Goal: Task Accomplishment & Management: Manage account settings

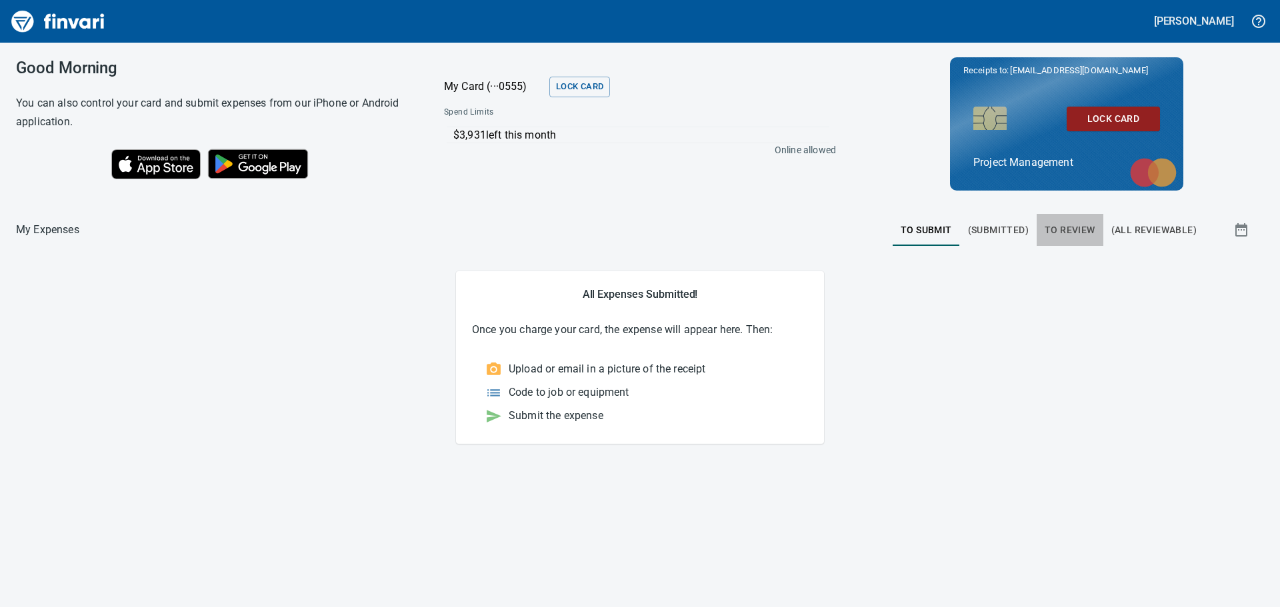
click at [1072, 227] on span "To Review" at bounding box center [1069, 230] width 51 height 17
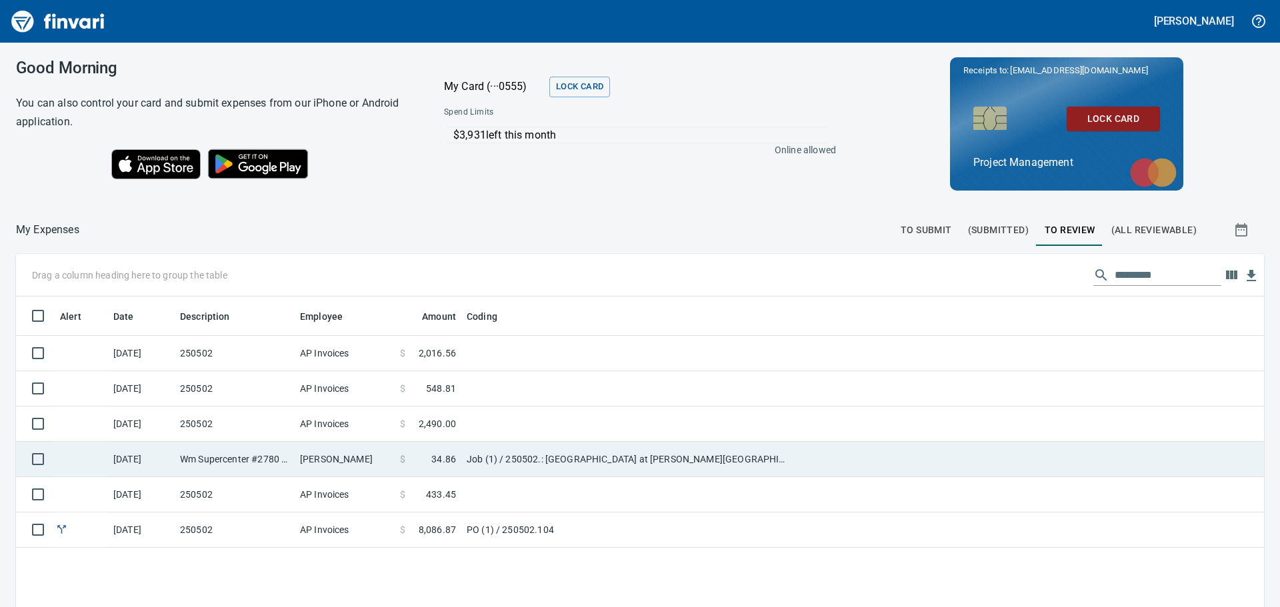
click at [380, 452] on td "[PERSON_NAME]" at bounding box center [345, 459] width 100 height 35
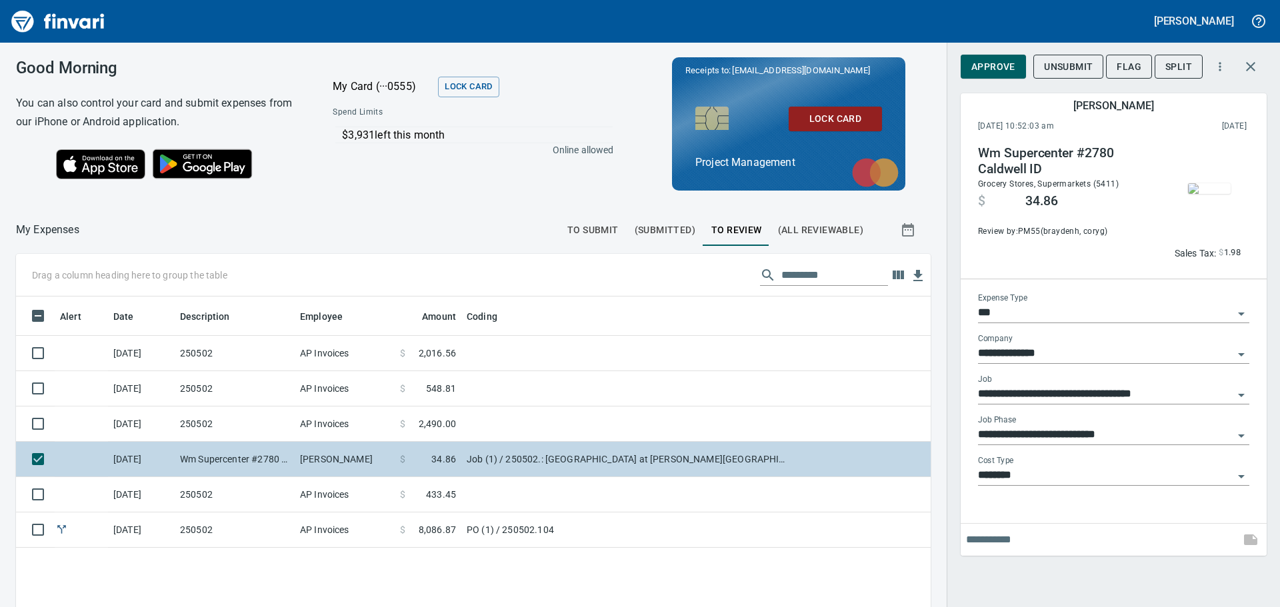
scroll to position [450, 894]
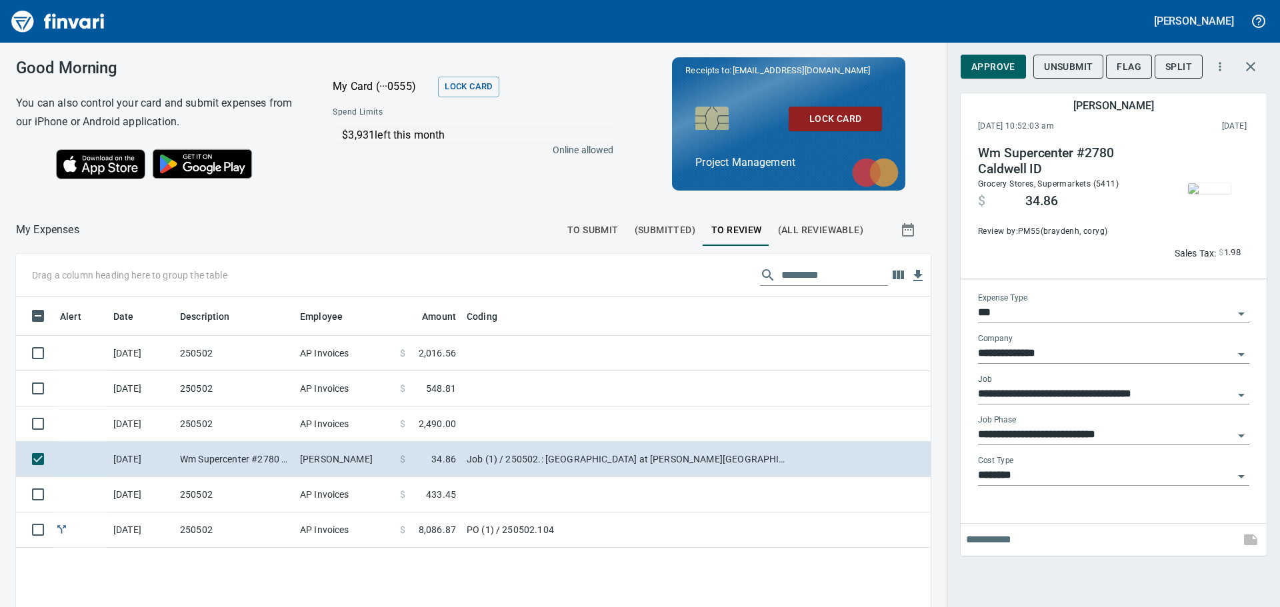
click at [1210, 185] on img "button" at bounding box center [1209, 188] width 43 height 11
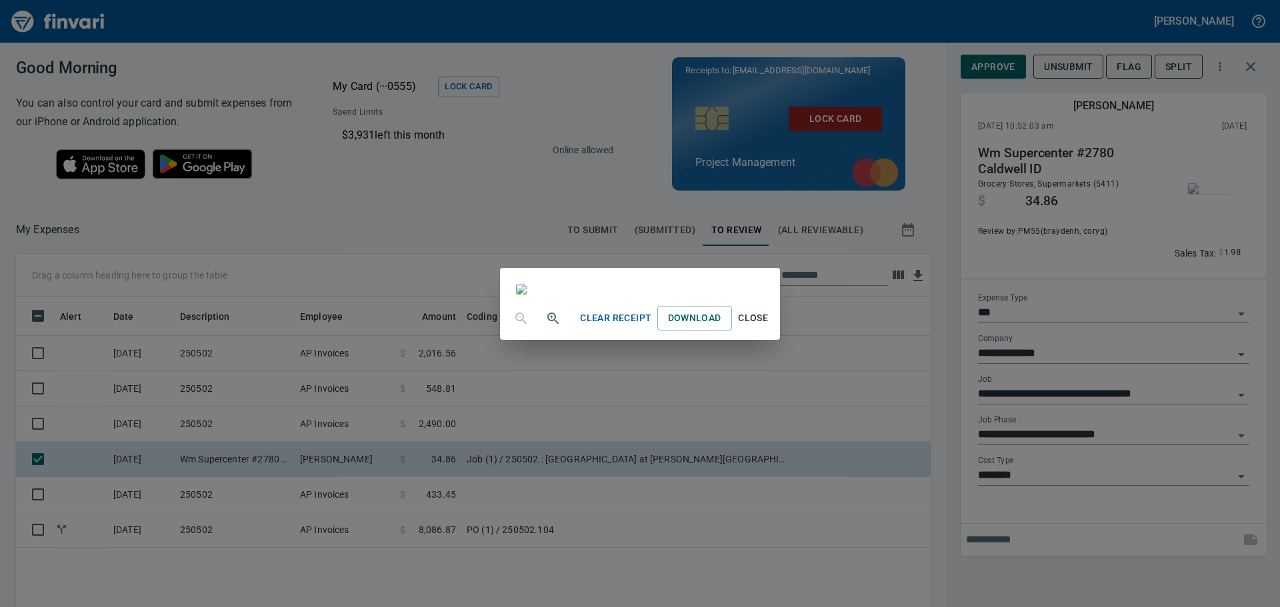
click at [769, 327] on span "Close" at bounding box center [753, 318] width 32 height 17
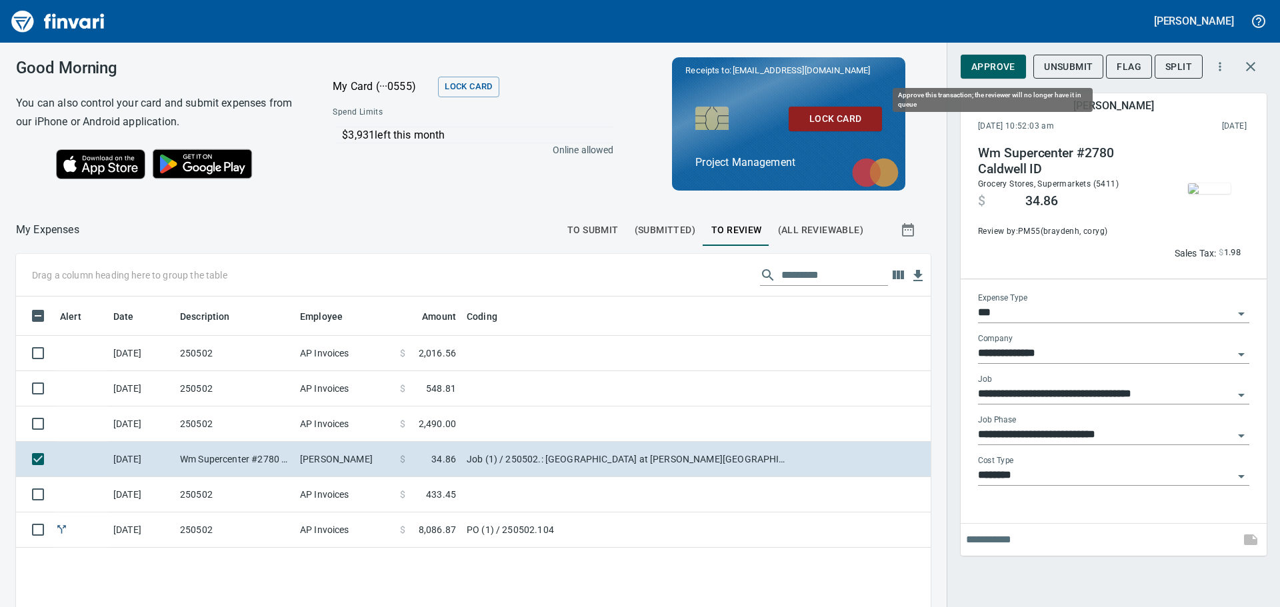
click at [990, 57] on button "Approve" at bounding box center [992, 67] width 65 height 25
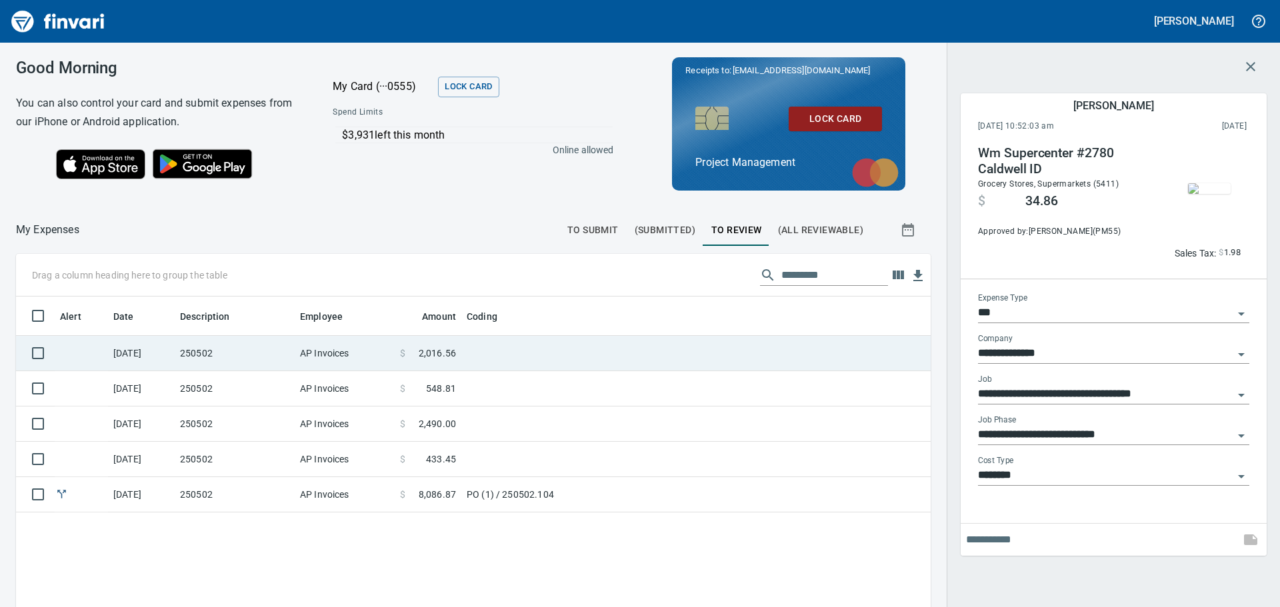
click at [257, 342] on td "250502" at bounding box center [235, 353] width 120 height 35
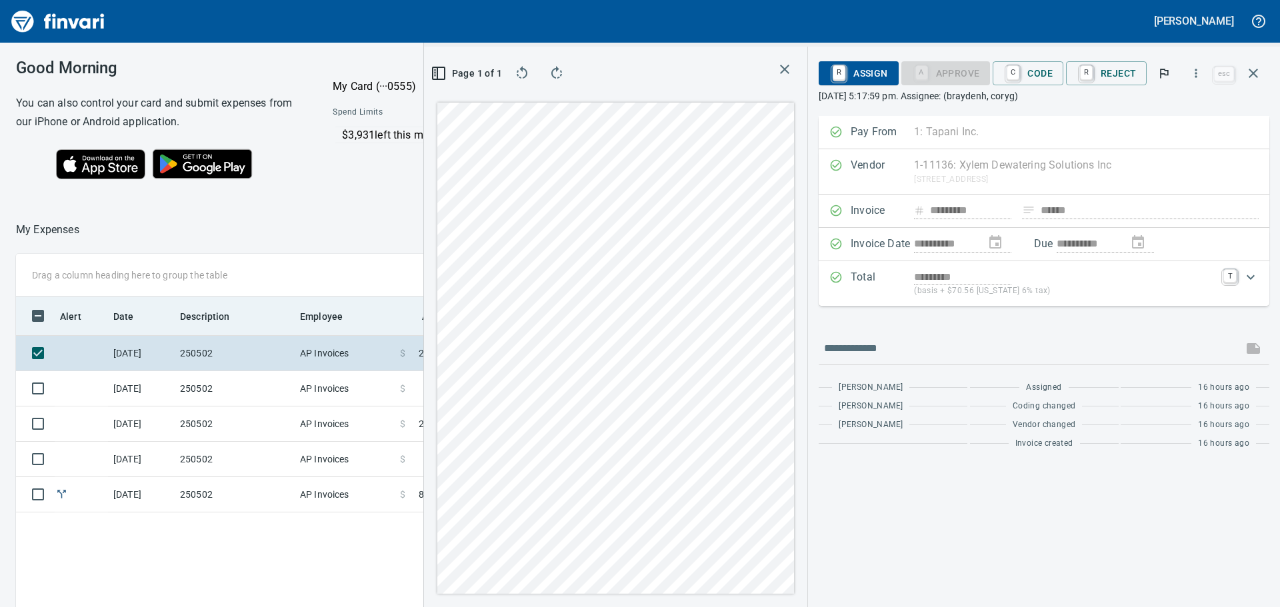
scroll to position [450, 894]
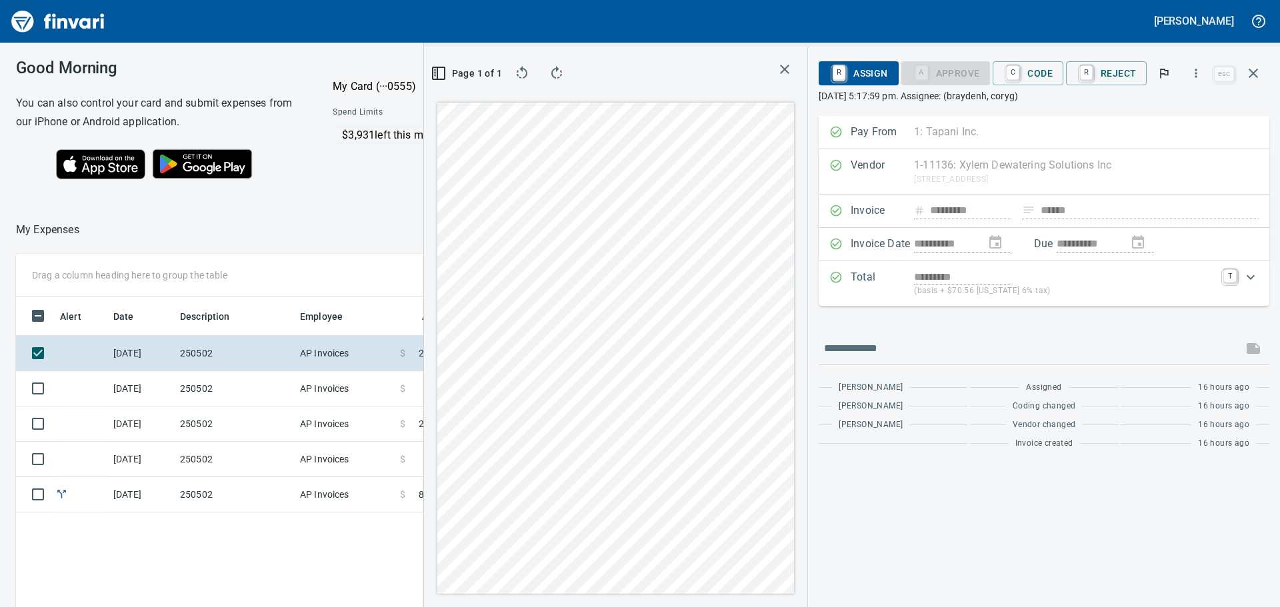
click at [558, 69] on icon "button" at bounding box center [556, 72] width 11 height 13
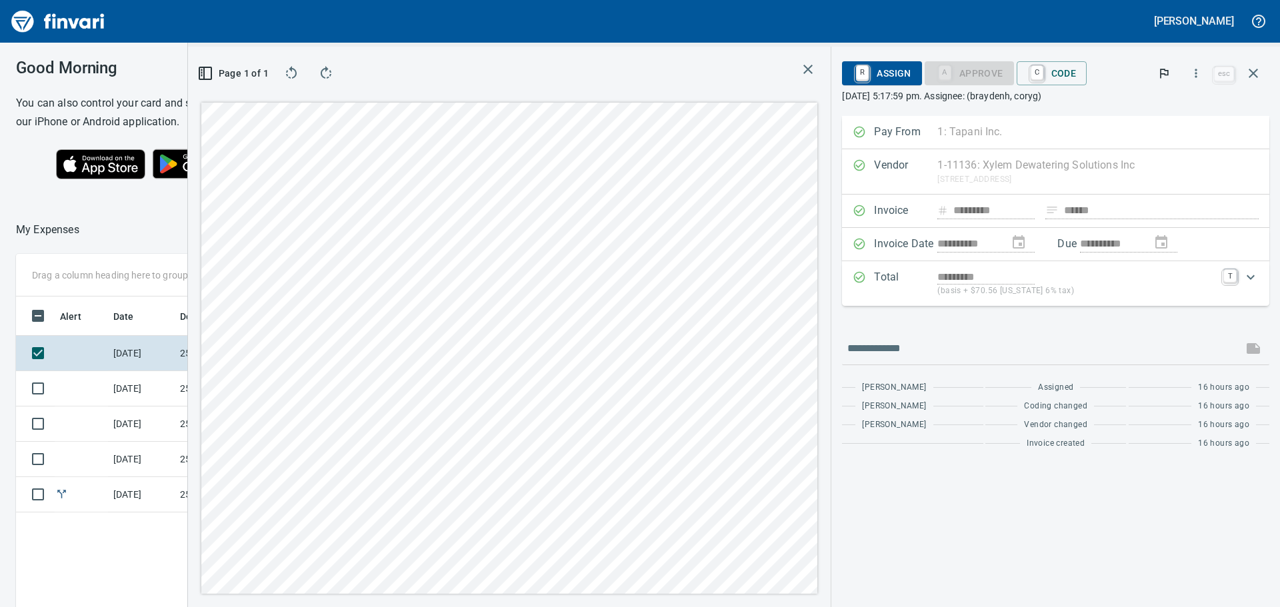
click at [323, 71] on icon "button" at bounding box center [326, 72] width 11 height 13
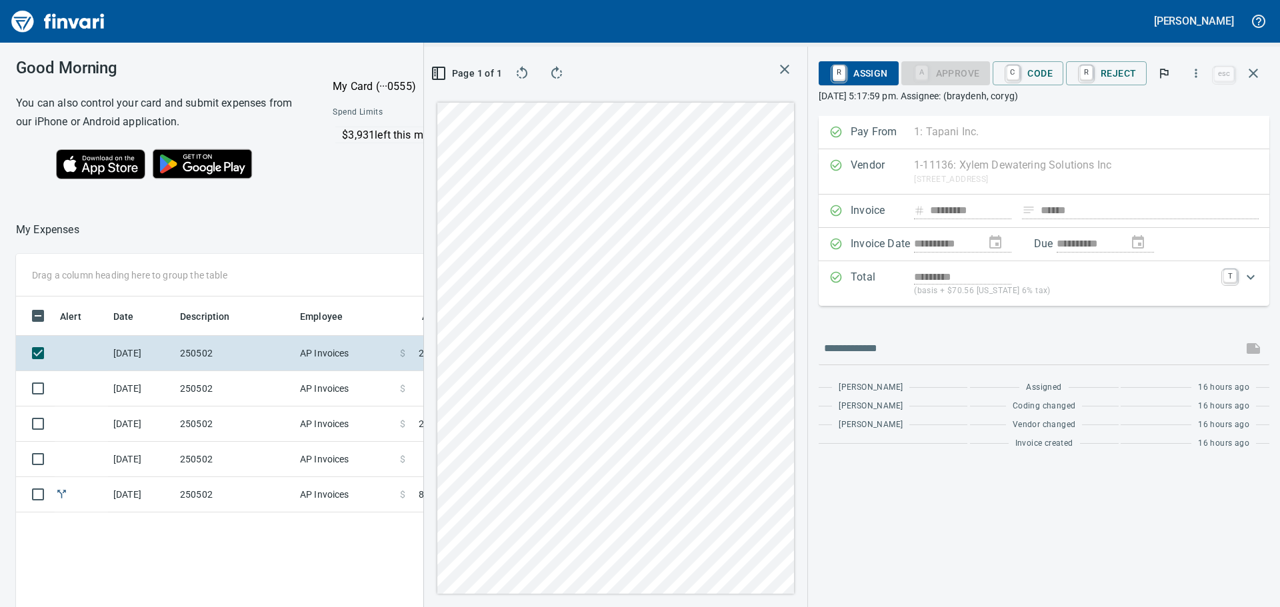
click at [559, 71] on icon "button" at bounding box center [556, 73] width 16 height 16
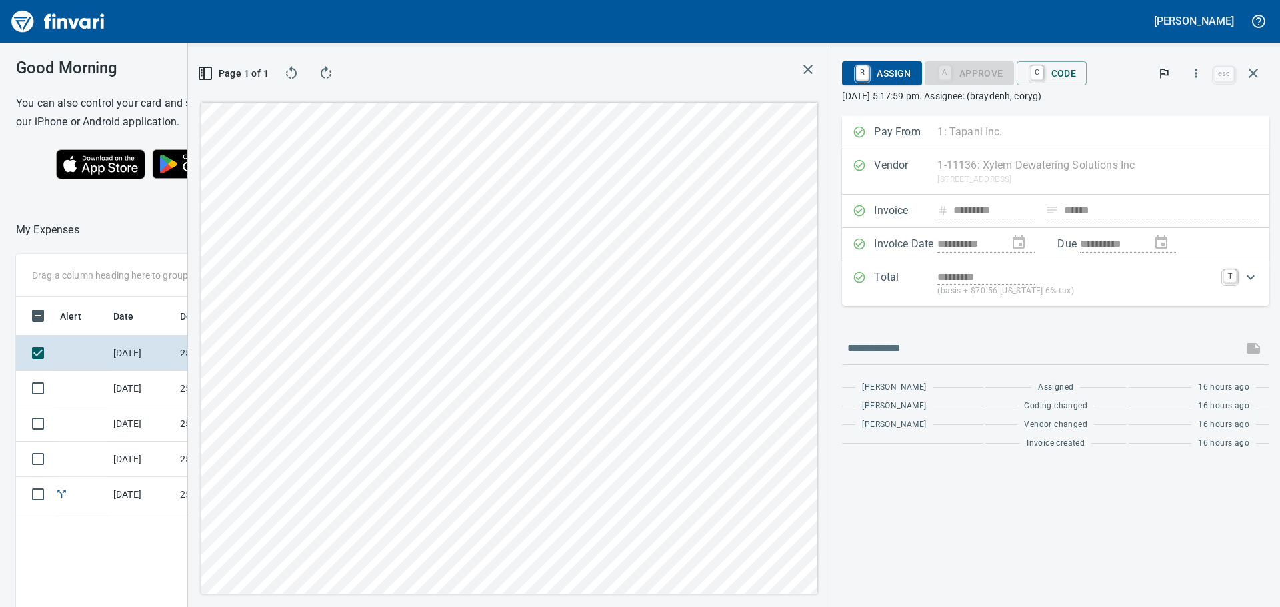
click at [806, 67] on icon "button" at bounding box center [807, 69] width 9 height 9
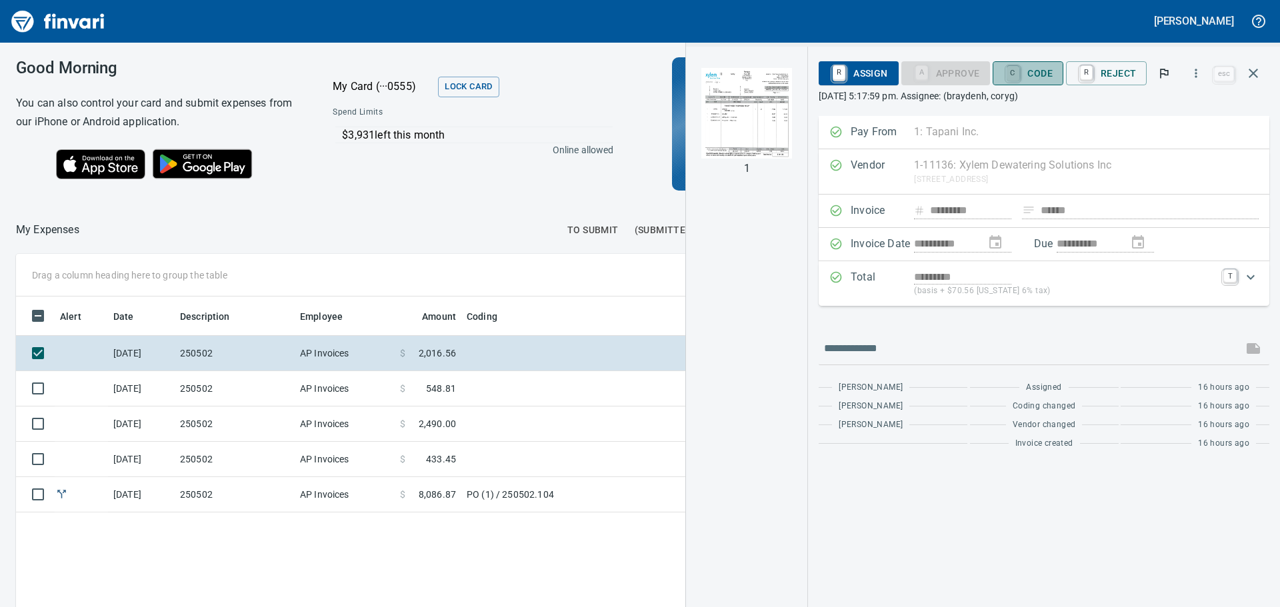
click at [1015, 70] on link "C" at bounding box center [1012, 73] width 13 height 15
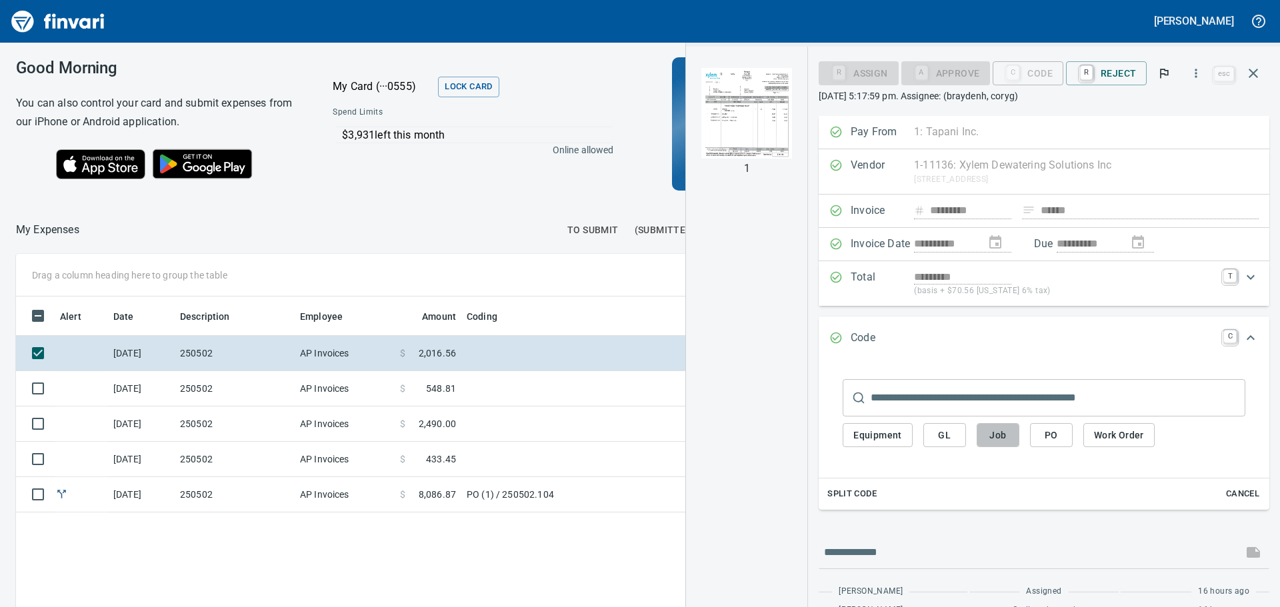
click at [998, 434] on span "Job" at bounding box center [997, 435] width 21 height 17
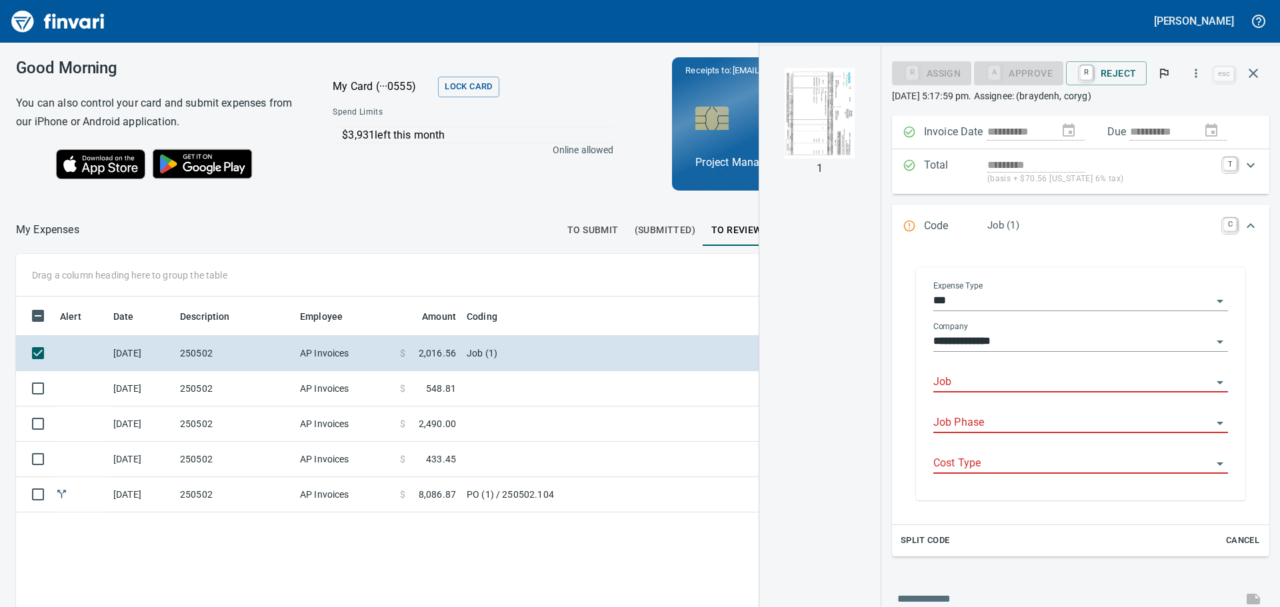
scroll to position [133, 0]
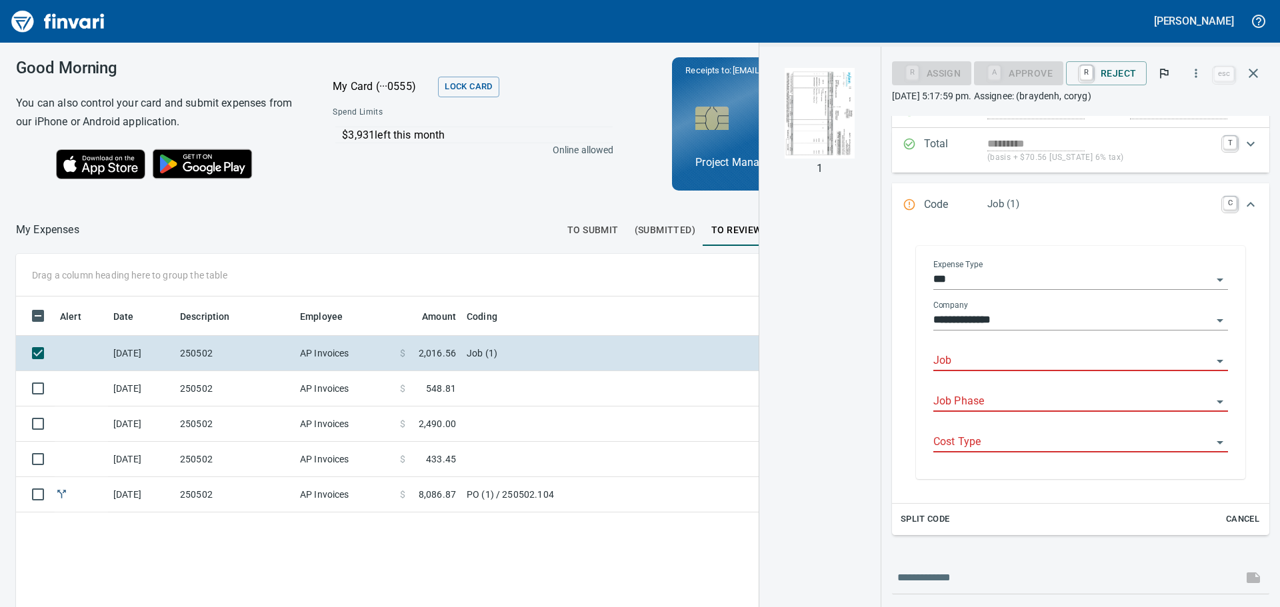
click at [980, 355] on input "Job" at bounding box center [1072, 361] width 279 height 19
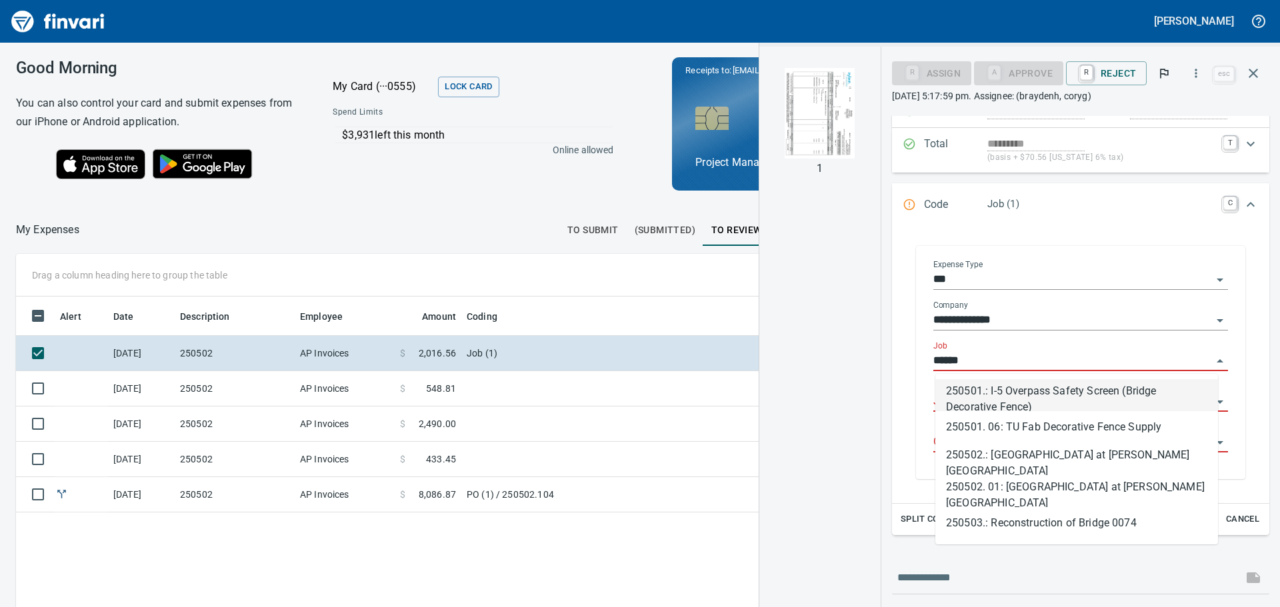
scroll to position [450, 894]
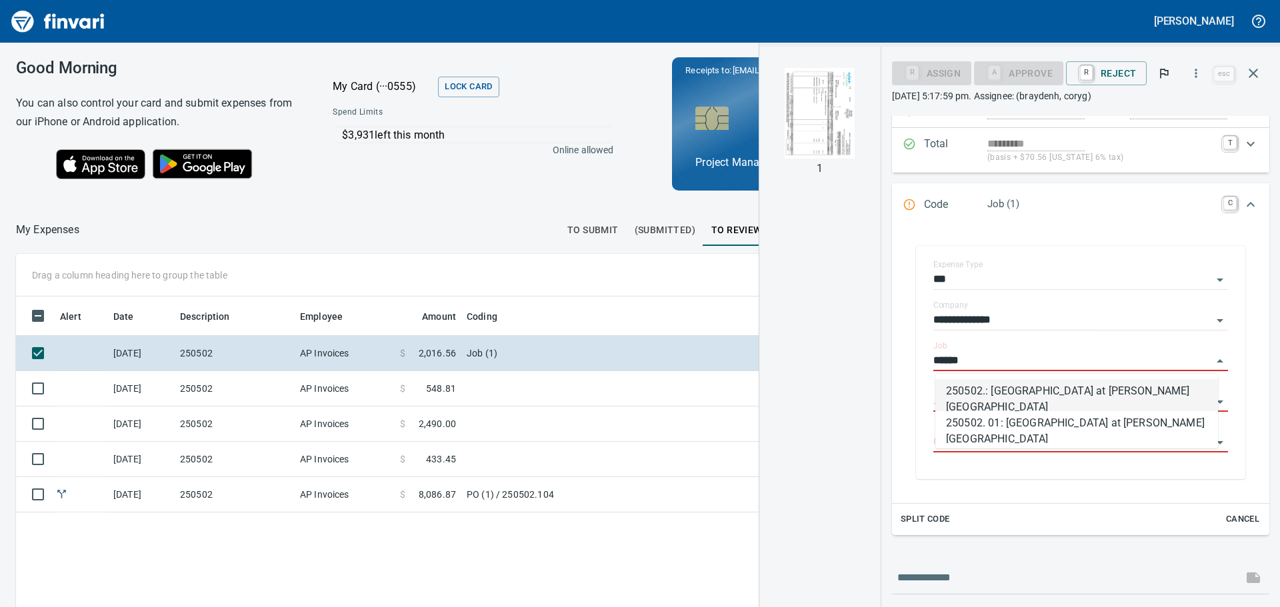
click at [1014, 390] on li "250502.: [GEOGRAPHIC_DATA] at [PERSON_NAME][GEOGRAPHIC_DATA]" at bounding box center [1076, 395] width 283 height 32
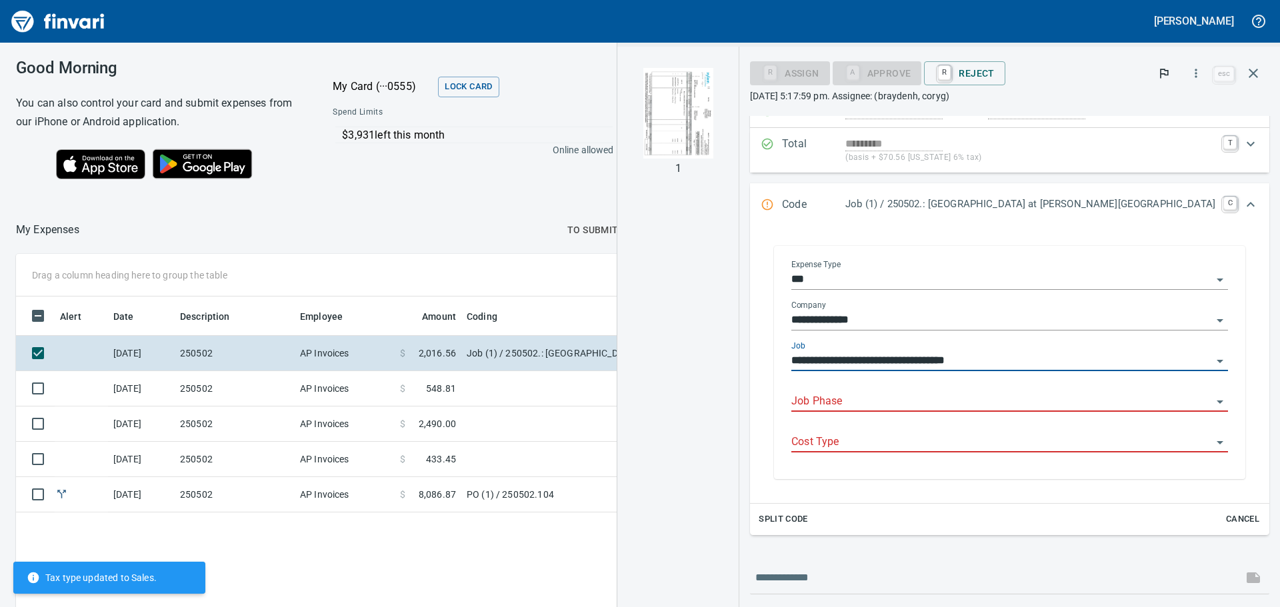
type input "**********"
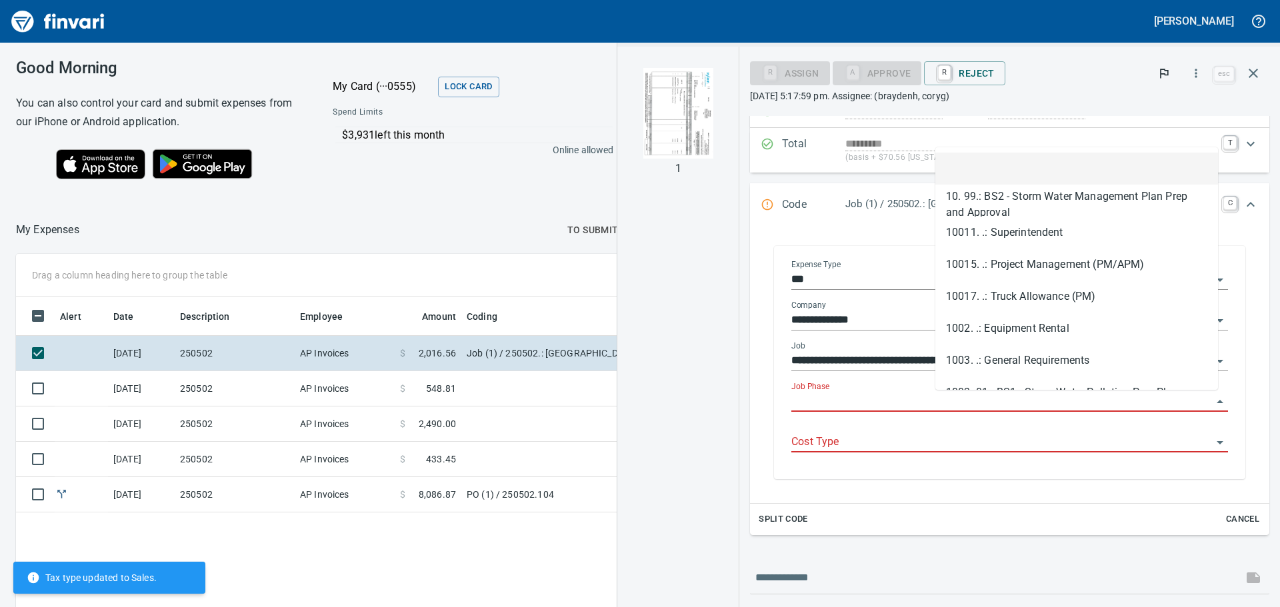
click at [1012, 399] on input "Job Phase" at bounding box center [1001, 402] width 421 height 19
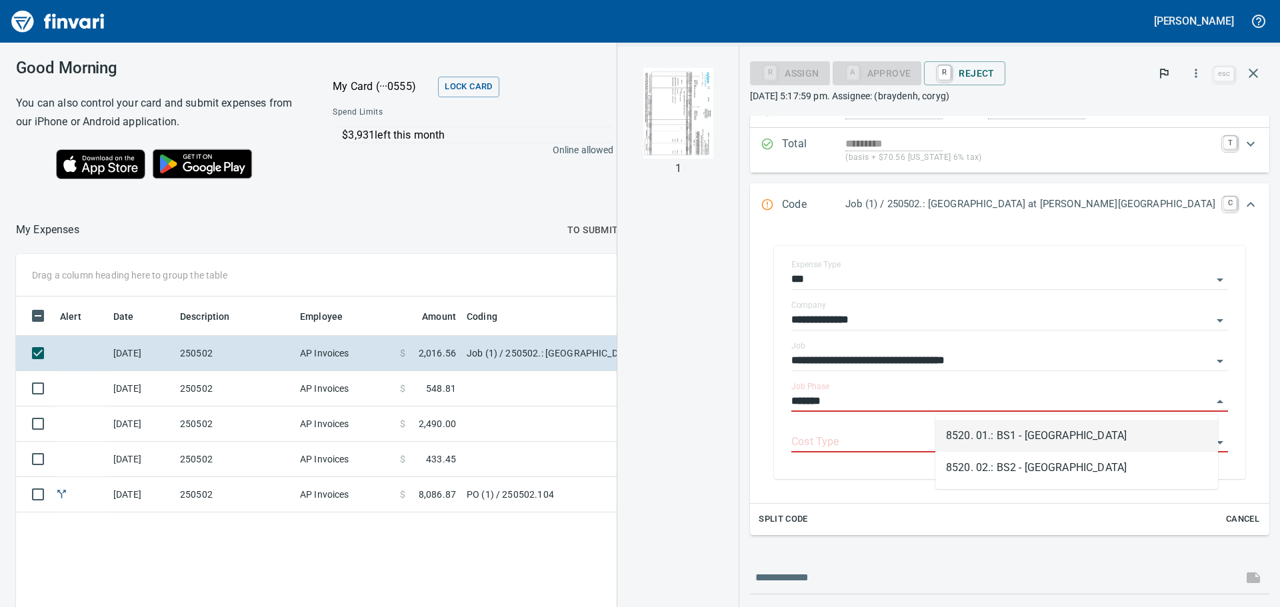
click at [1031, 433] on li "8520. 01.: BS1 - [GEOGRAPHIC_DATA]" at bounding box center [1076, 436] width 283 height 32
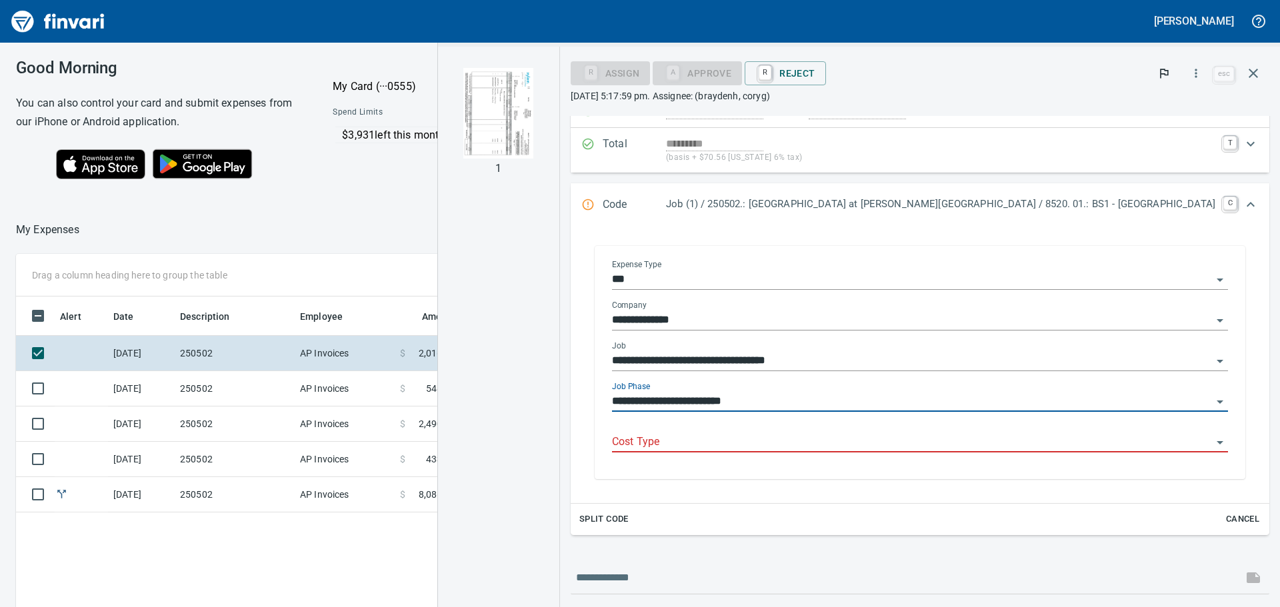
type input "**********"
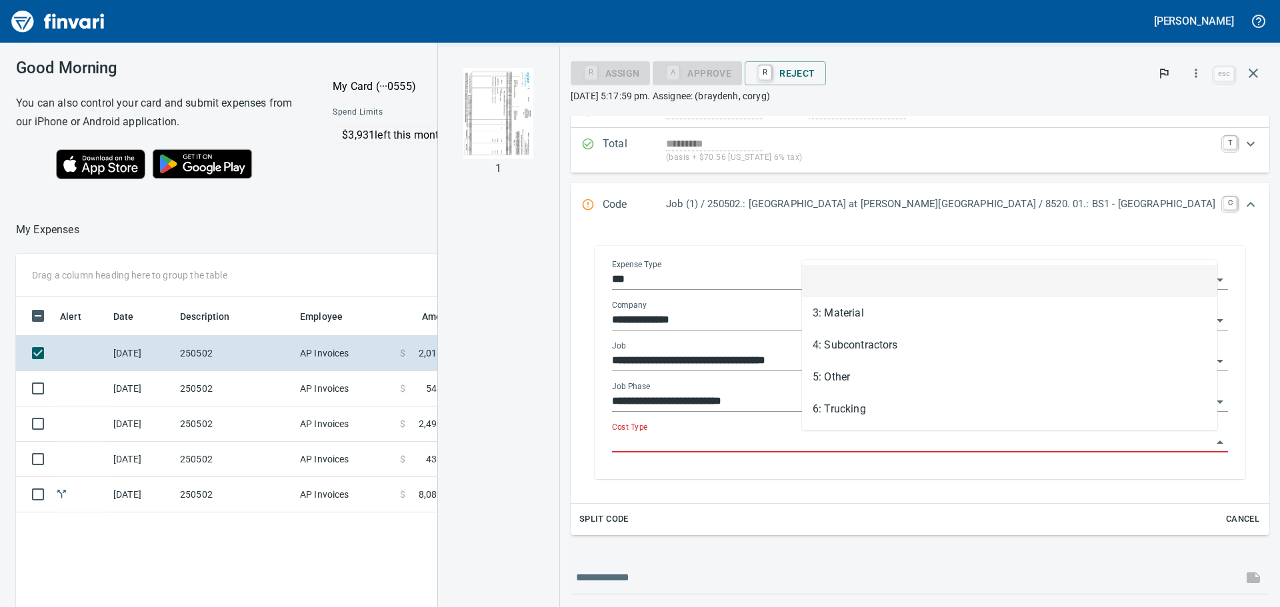
click at [882, 438] on input "Cost Type" at bounding box center [912, 442] width 600 height 19
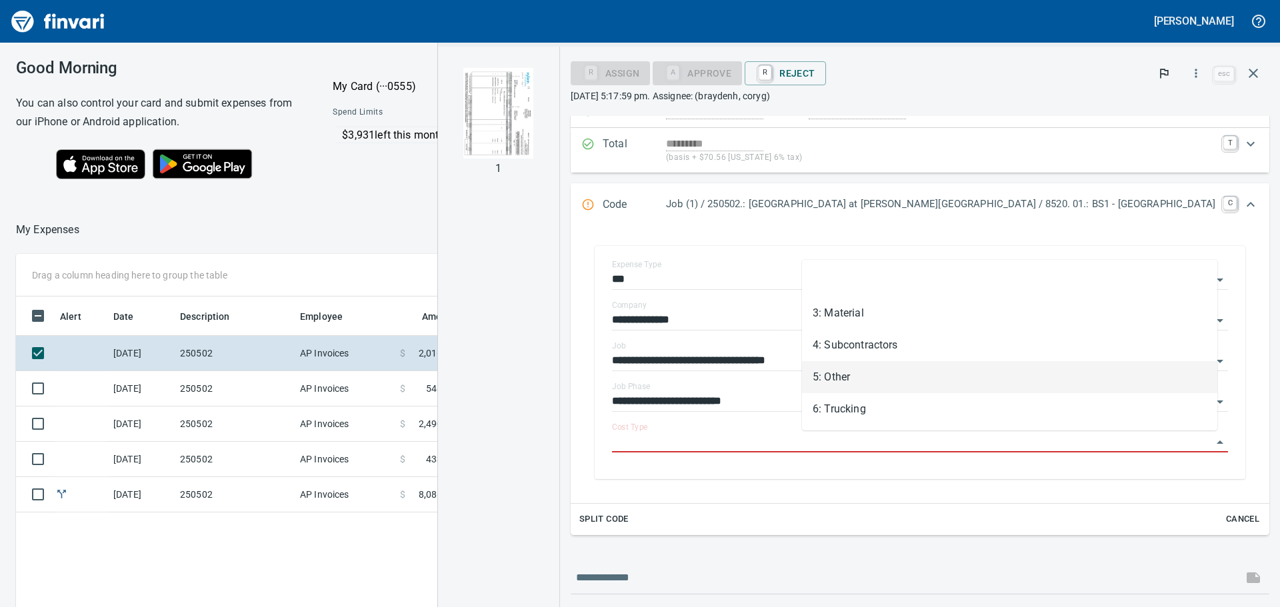
click at [839, 374] on li "5: Other" at bounding box center [1009, 377] width 415 height 32
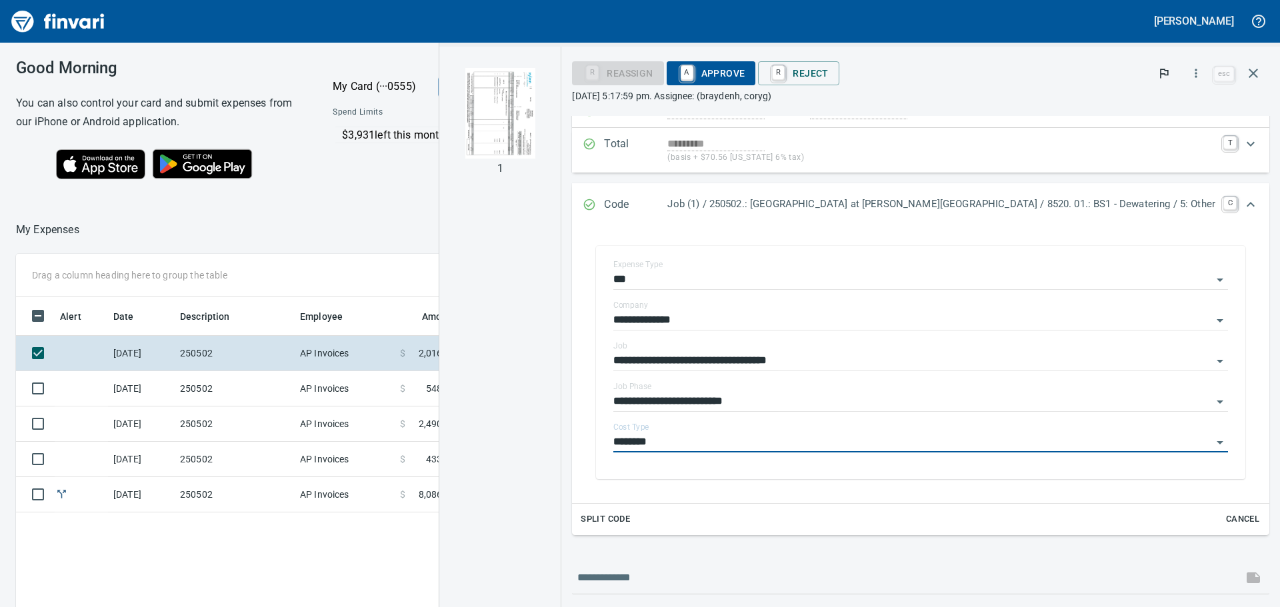
type input "********"
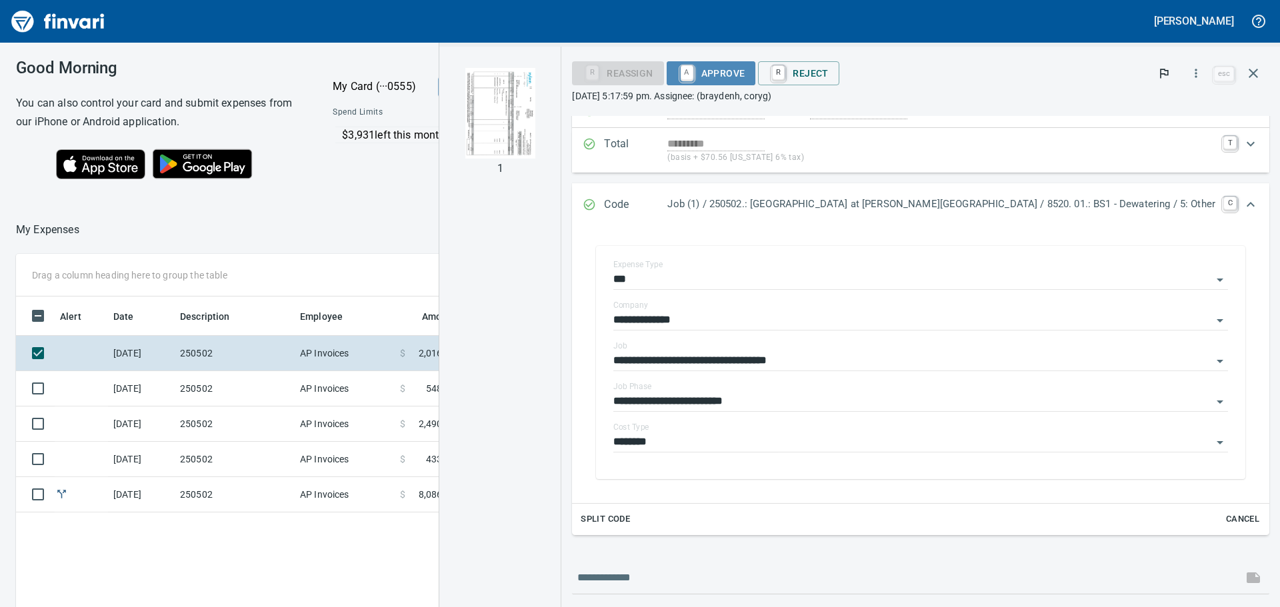
click at [745, 66] on span "A Approve" at bounding box center [711, 73] width 68 height 23
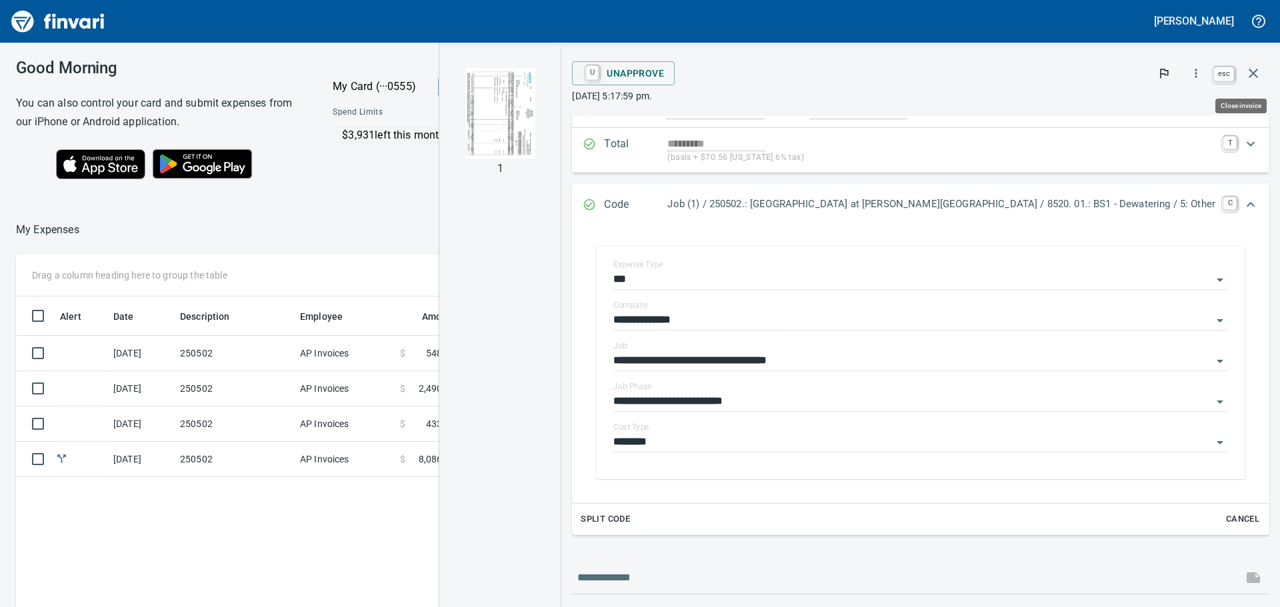
click at [1256, 72] on icon "button" at bounding box center [1253, 73] width 16 height 16
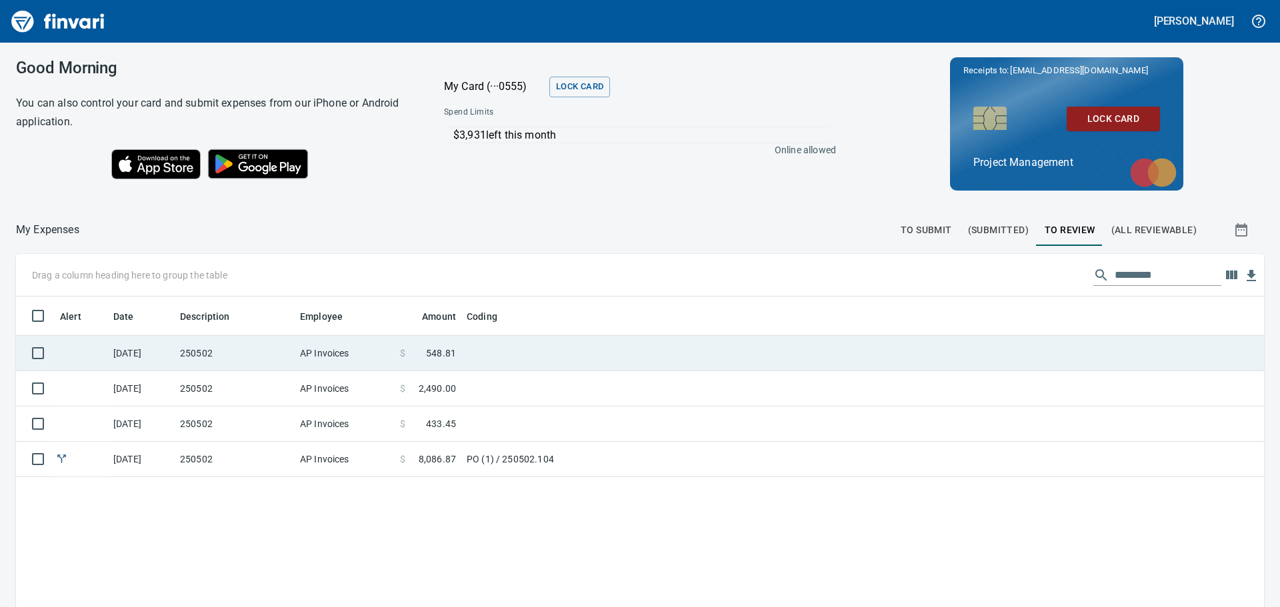
scroll to position [450, 1228]
click at [233, 347] on td "250502" at bounding box center [235, 353] width 120 height 35
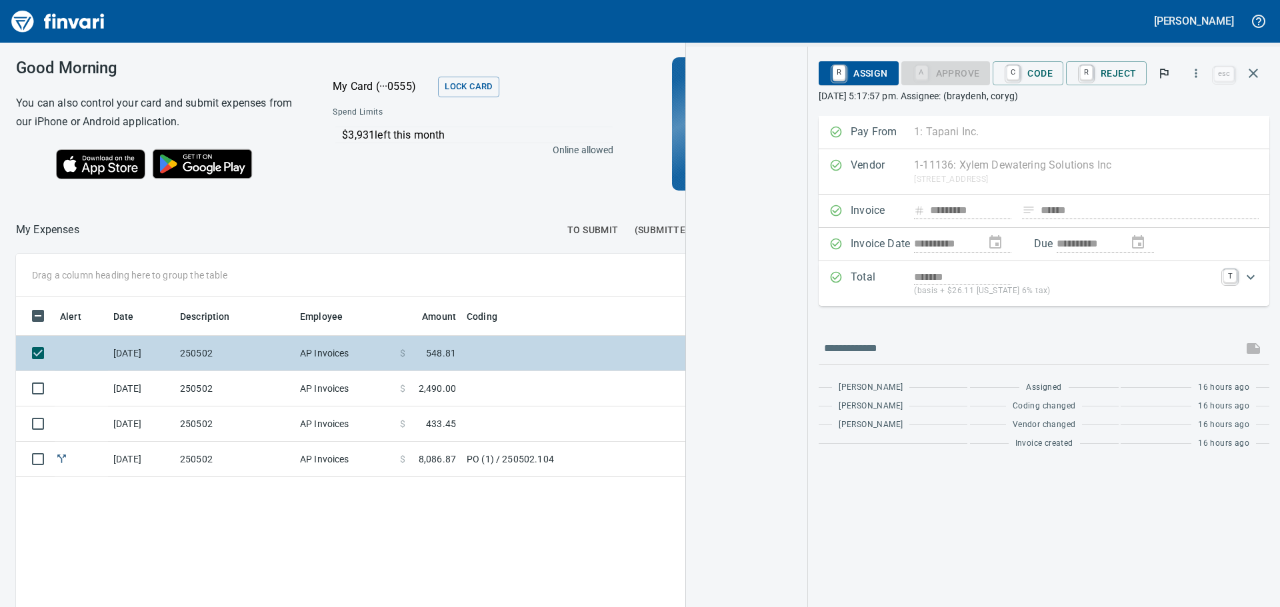
scroll to position [450, 894]
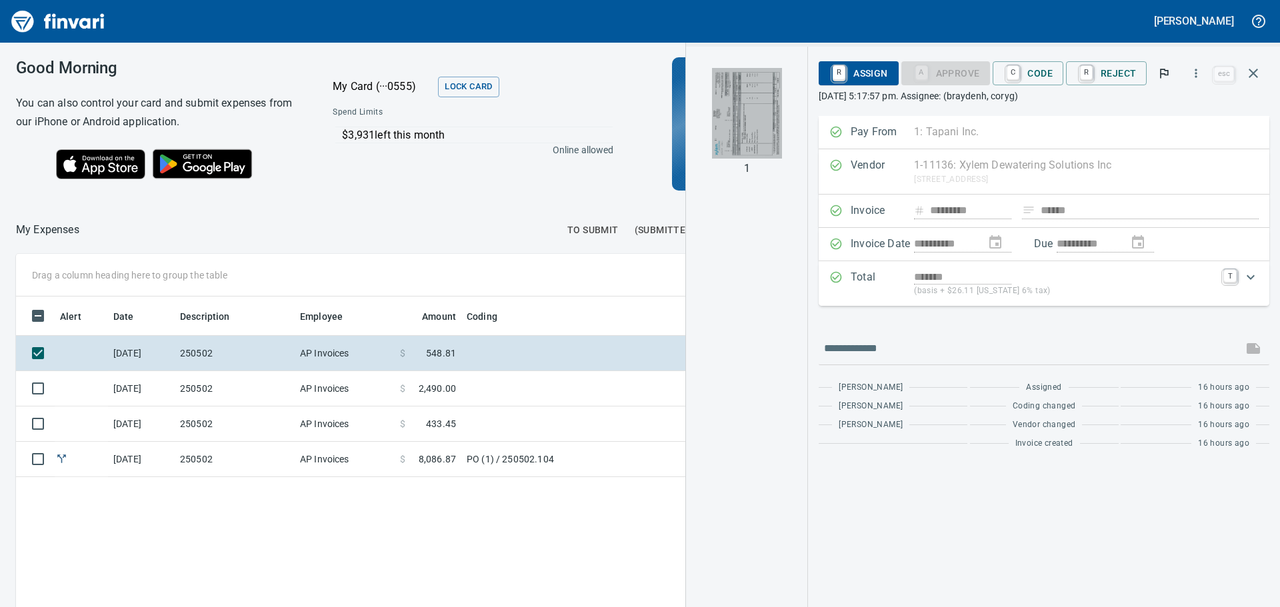
click at [748, 105] on img "button" at bounding box center [747, 113] width 70 height 91
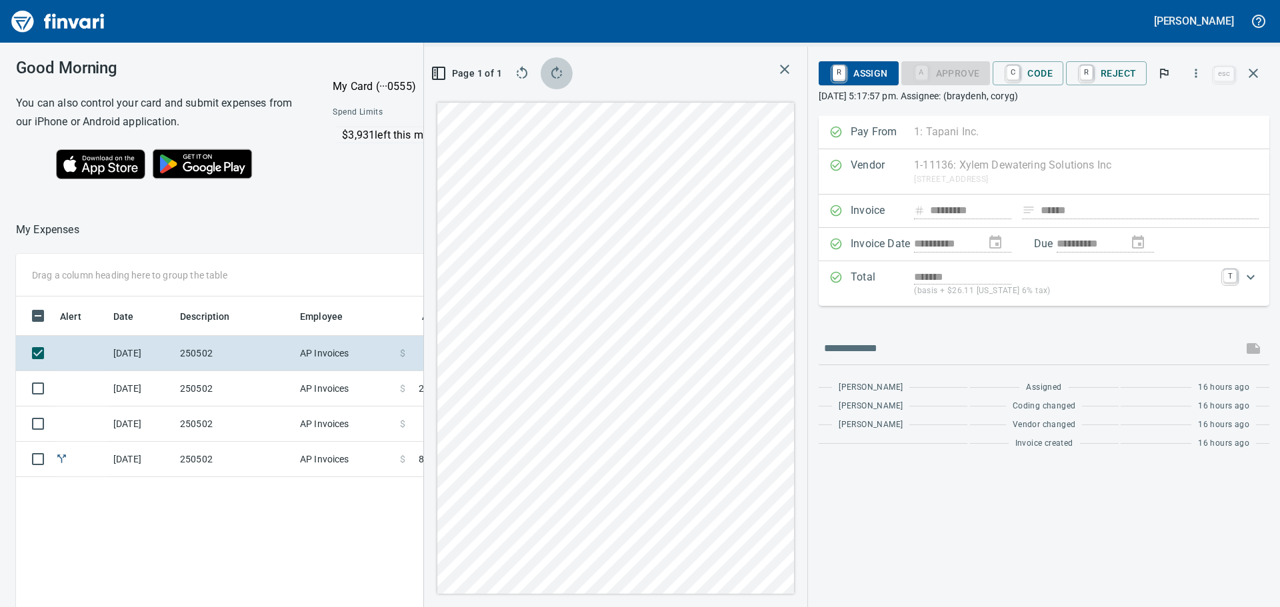
click at [556, 71] on icon "button" at bounding box center [556, 73] width 16 height 16
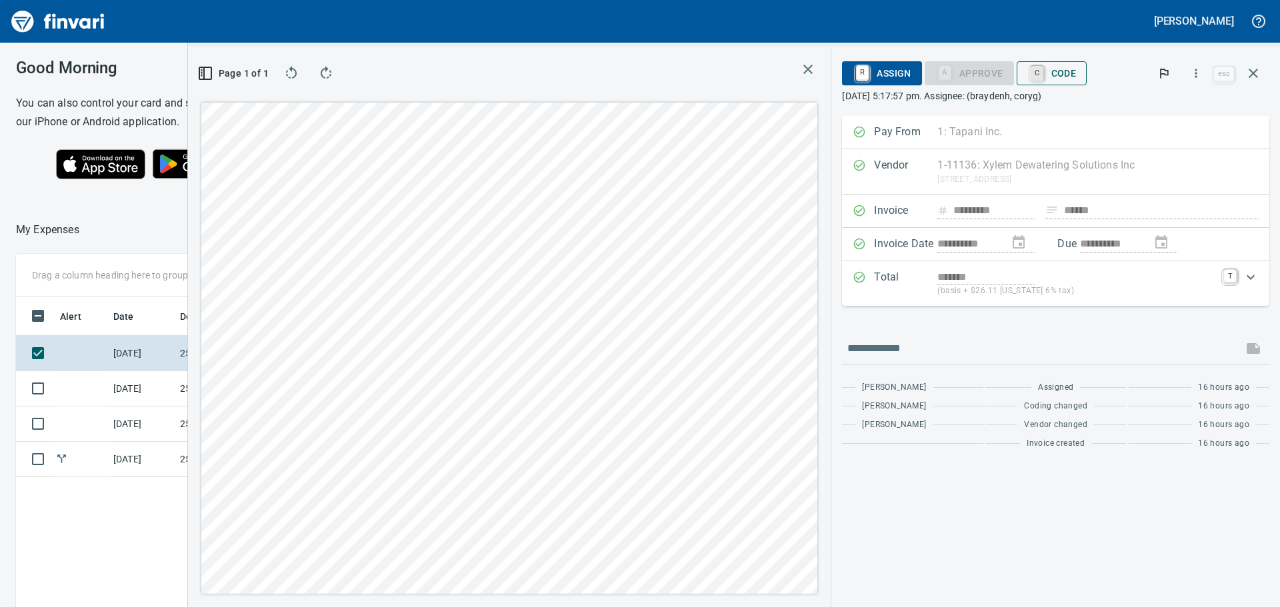
click at [1036, 71] on link "C" at bounding box center [1036, 73] width 13 height 15
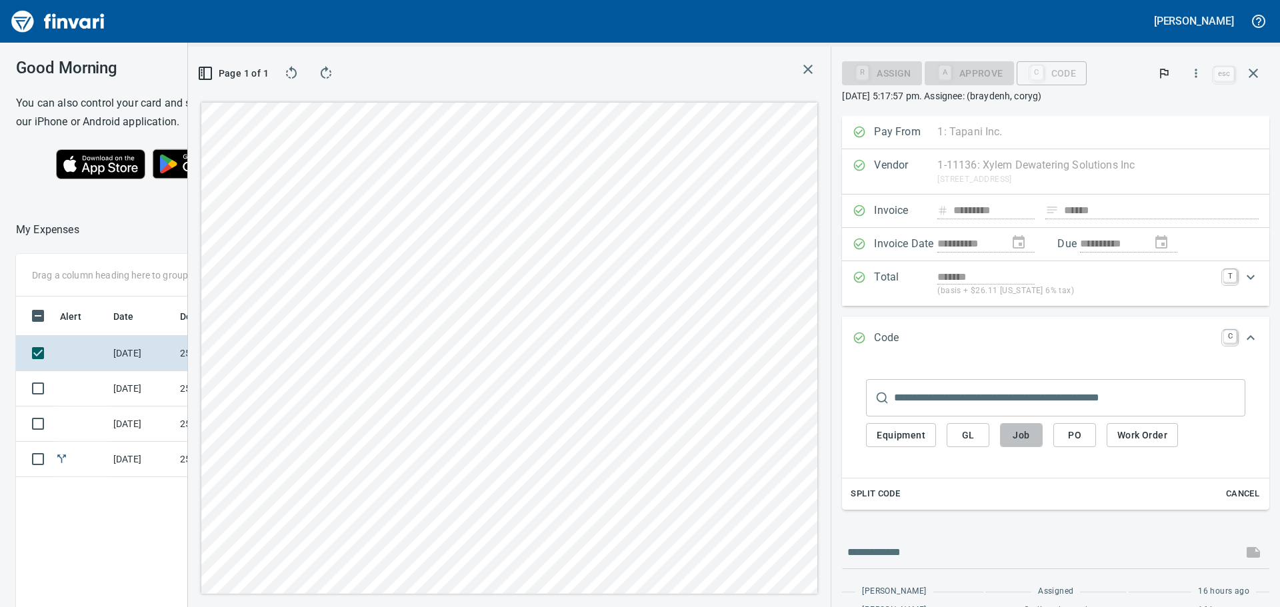
click at [1021, 435] on span "Job" at bounding box center [1020, 435] width 21 height 17
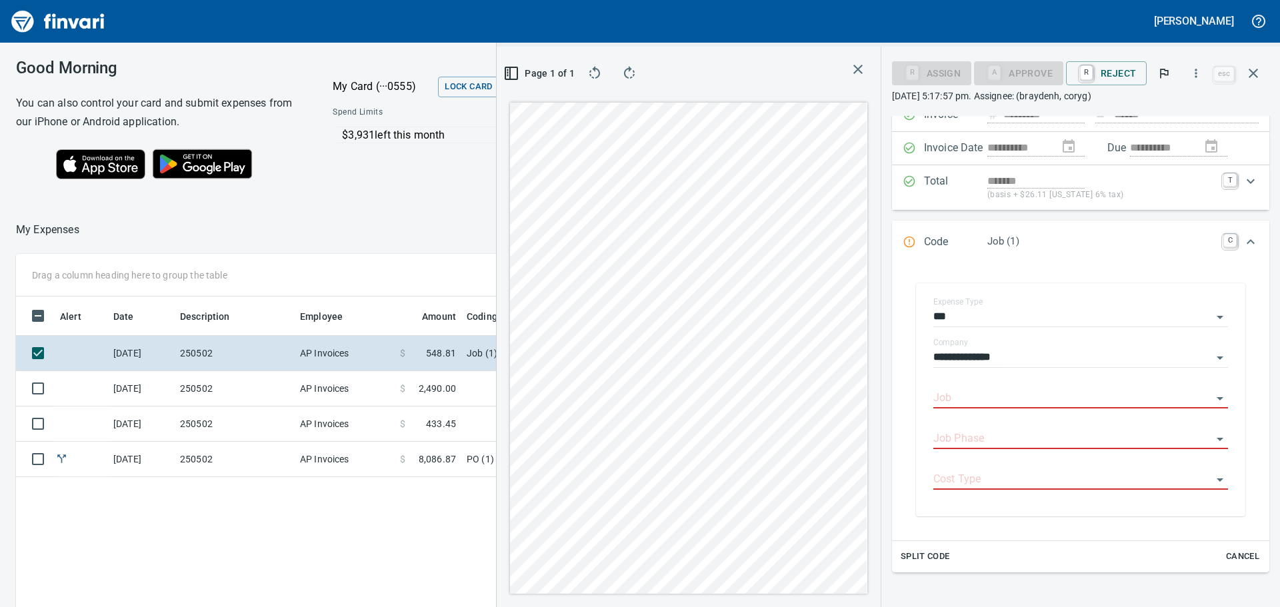
scroll to position [133, 0]
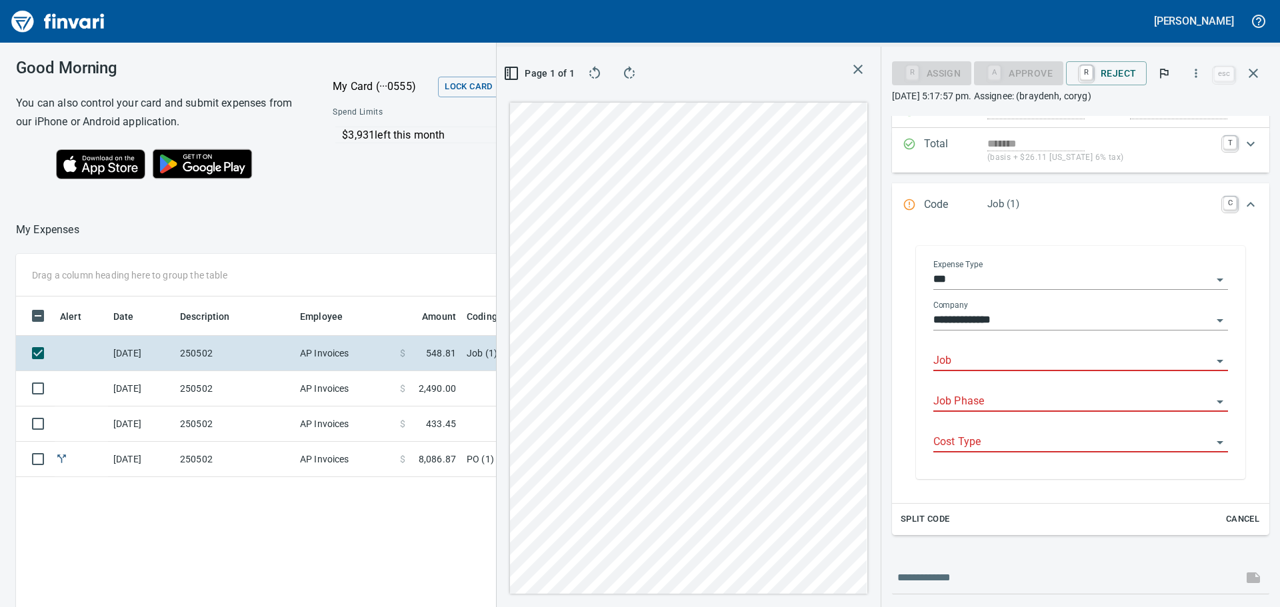
click at [974, 357] on input "Job" at bounding box center [1072, 361] width 279 height 19
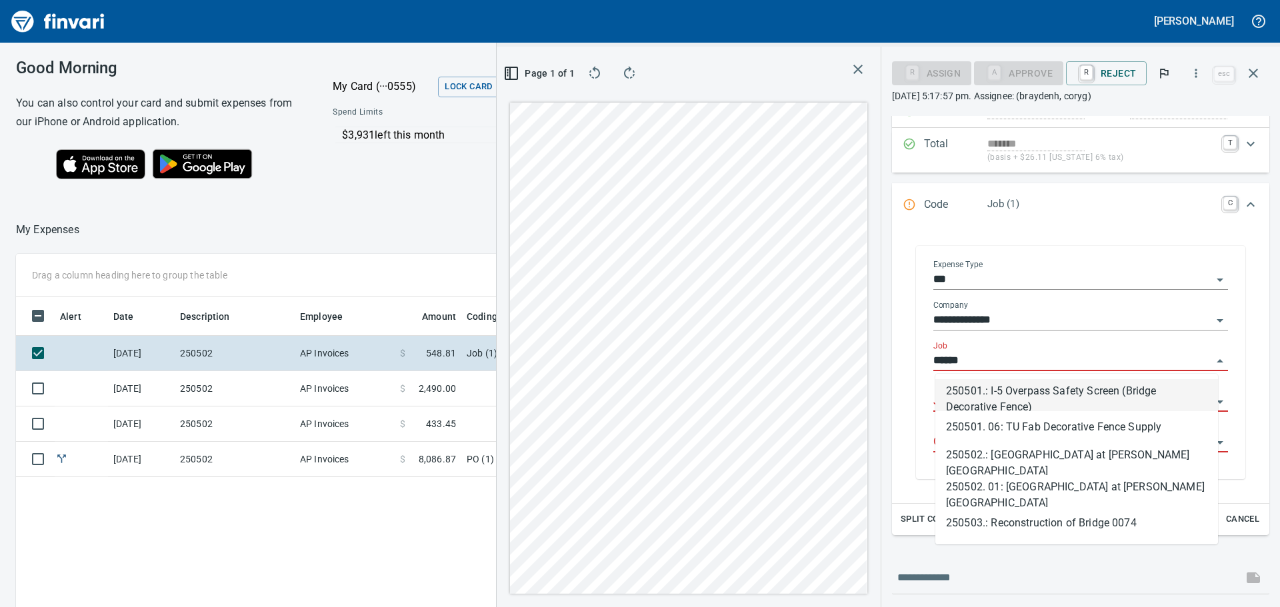
scroll to position [450, 894]
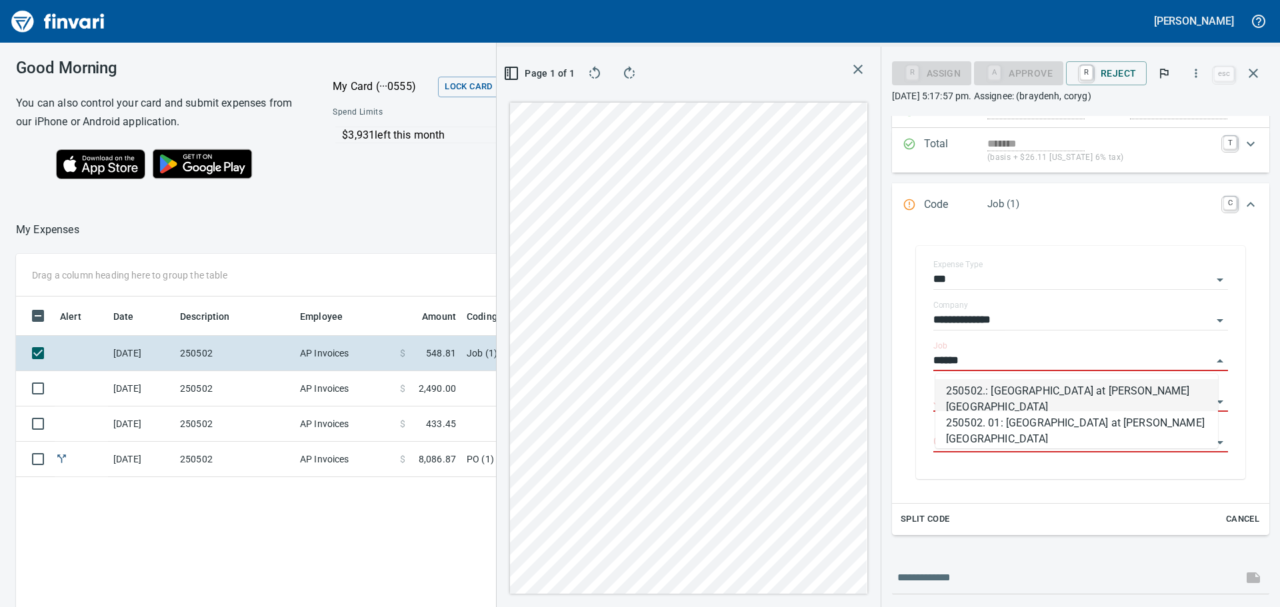
click at [1031, 389] on li "250502.: [GEOGRAPHIC_DATA] at [PERSON_NAME][GEOGRAPHIC_DATA]" at bounding box center [1076, 395] width 283 height 32
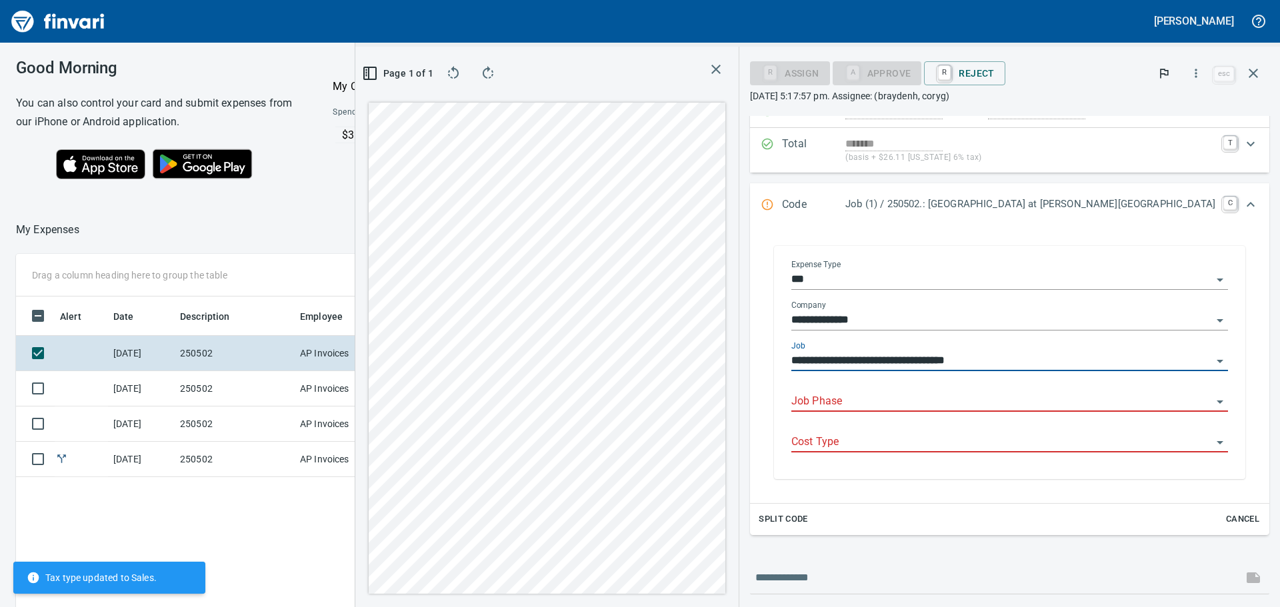
click at [1029, 391] on div "Job Phase" at bounding box center [1009, 397] width 436 height 30
type input "**********"
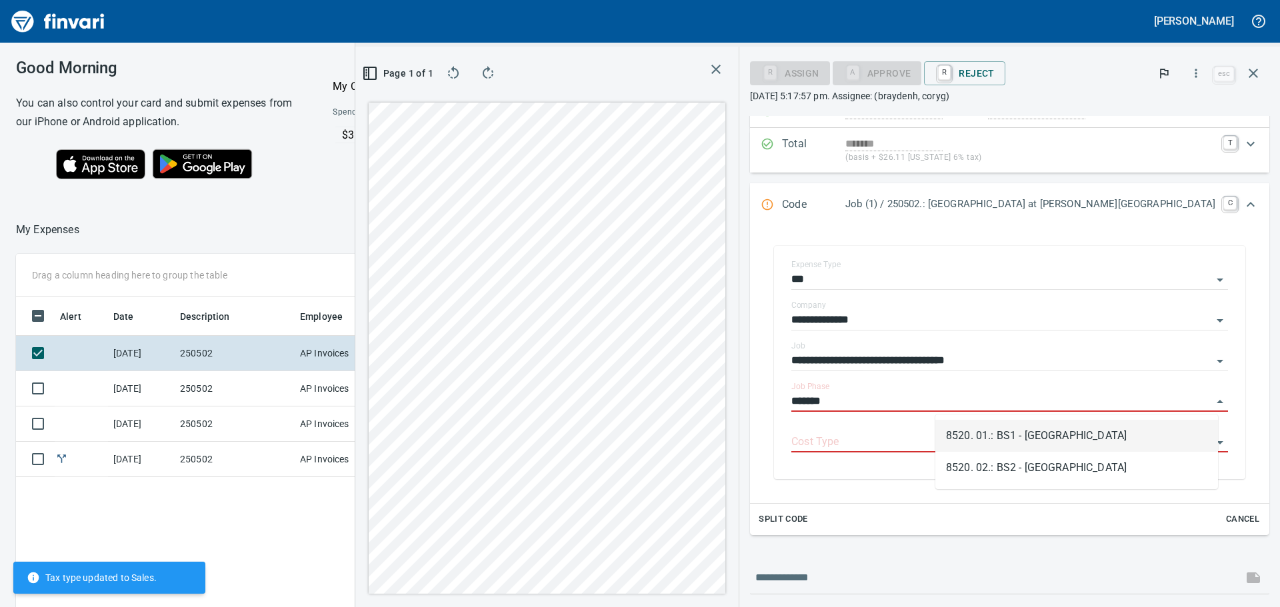
click at [1035, 432] on li "8520. 01.: BS1 - [GEOGRAPHIC_DATA]" at bounding box center [1076, 436] width 283 height 32
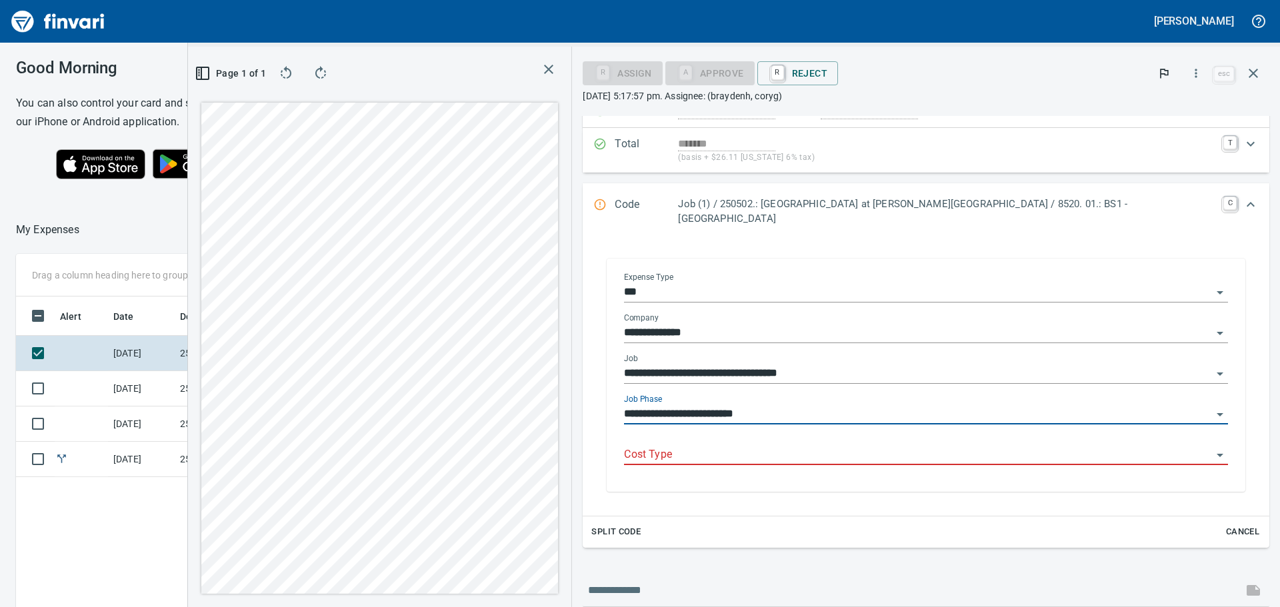
type input "**********"
click at [924, 446] on input "Cost Type" at bounding box center [918, 455] width 588 height 19
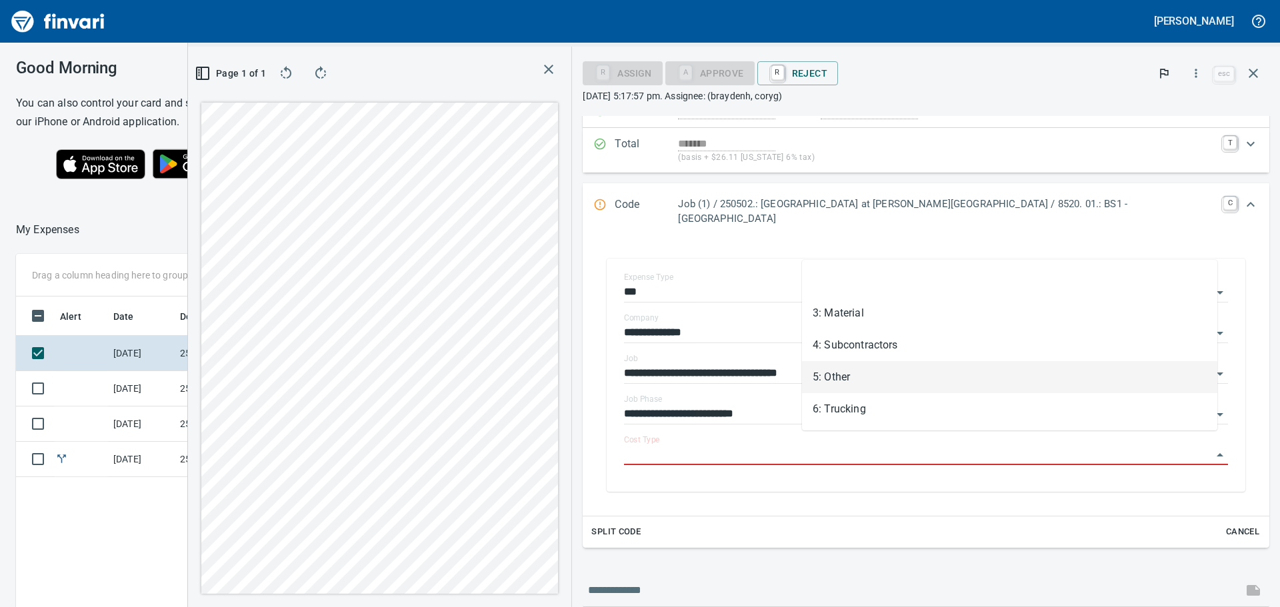
click at [851, 379] on li "5: Other" at bounding box center [1009, 377] width 415 height 32
type input "********"
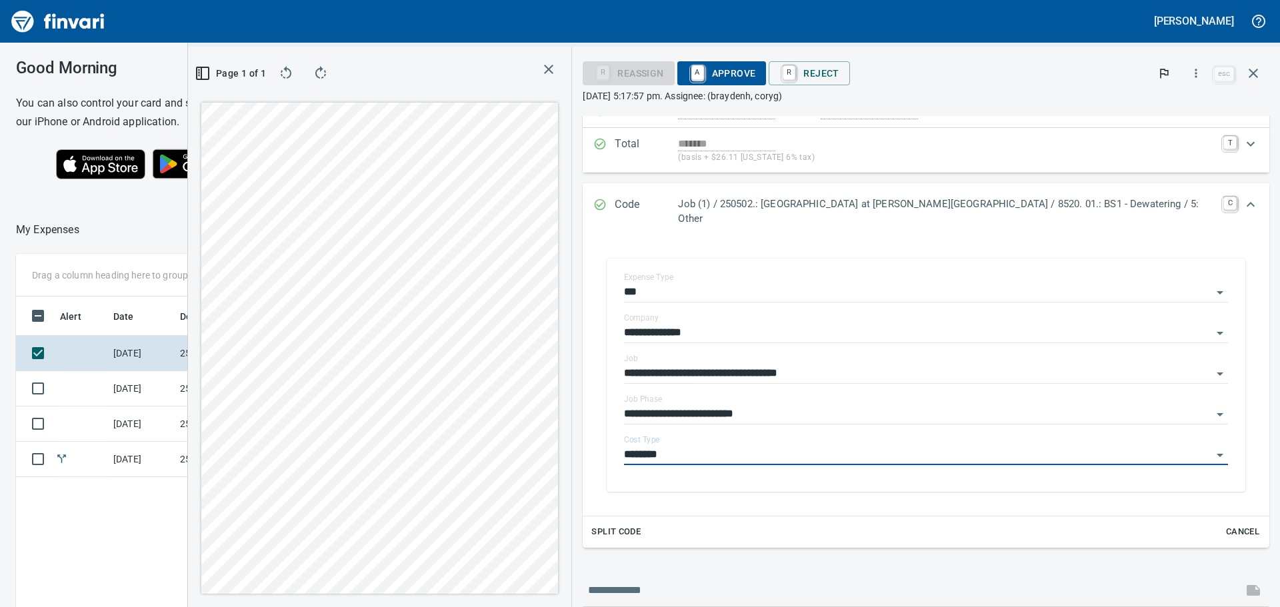
click at [756, 72] on span "A Approve" at bounding box center [722, 73] width 68 height 23
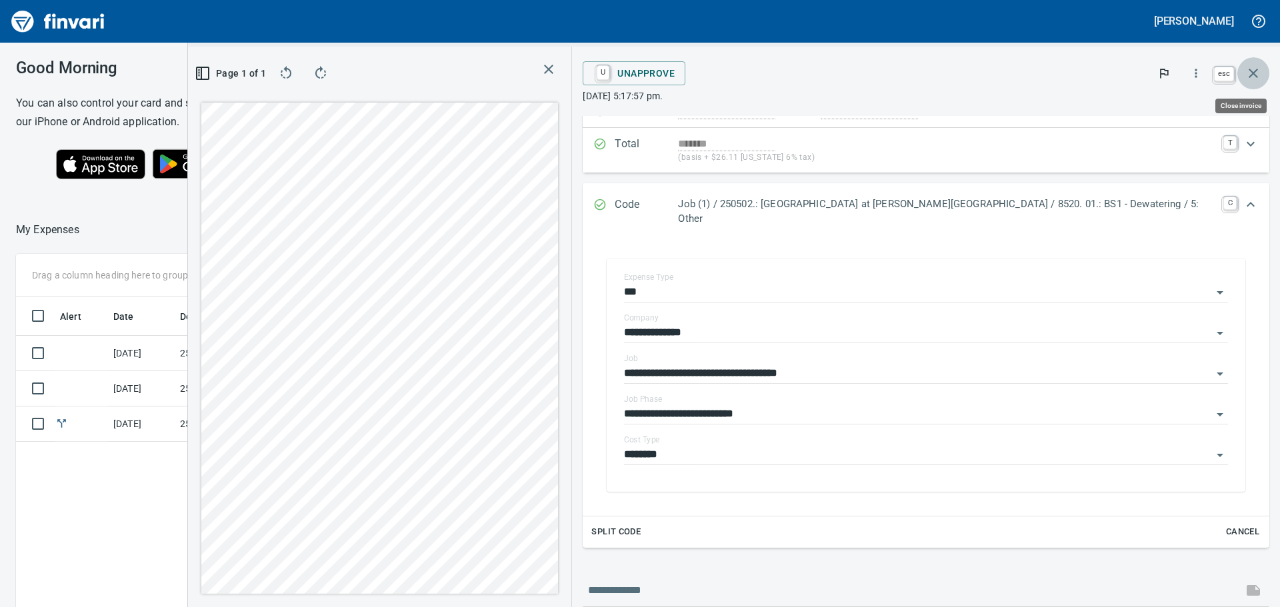
click at [1253, 68] on icon "button" at bounding box center [1253, 73] width 16 height 16
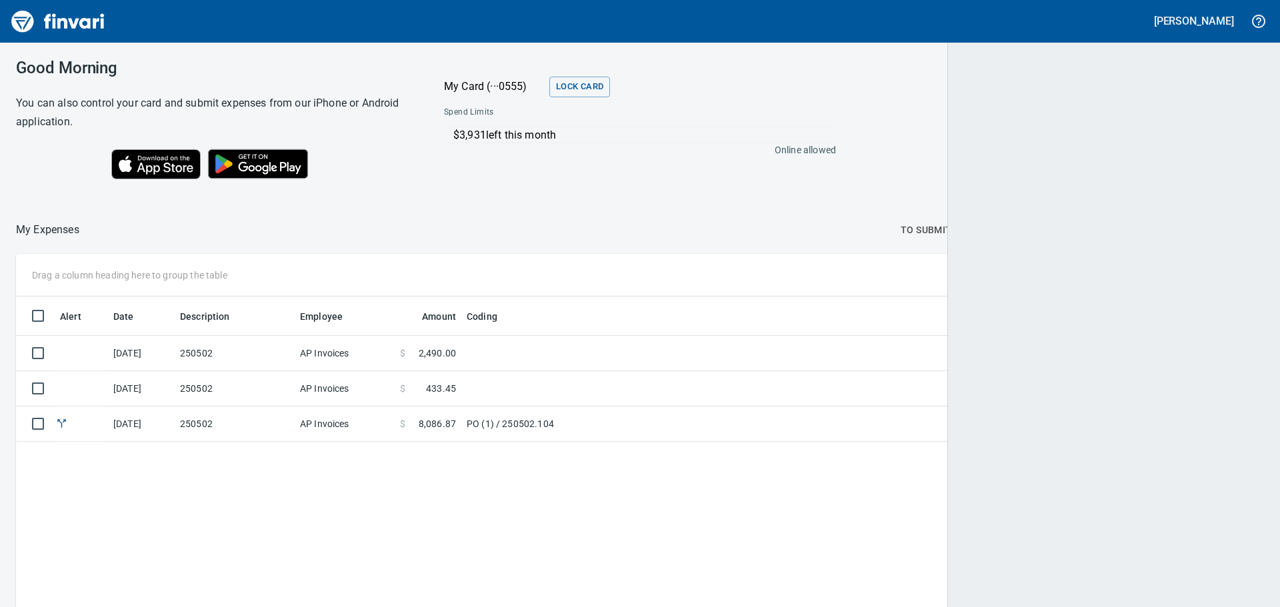
scroll to position [1, 1]
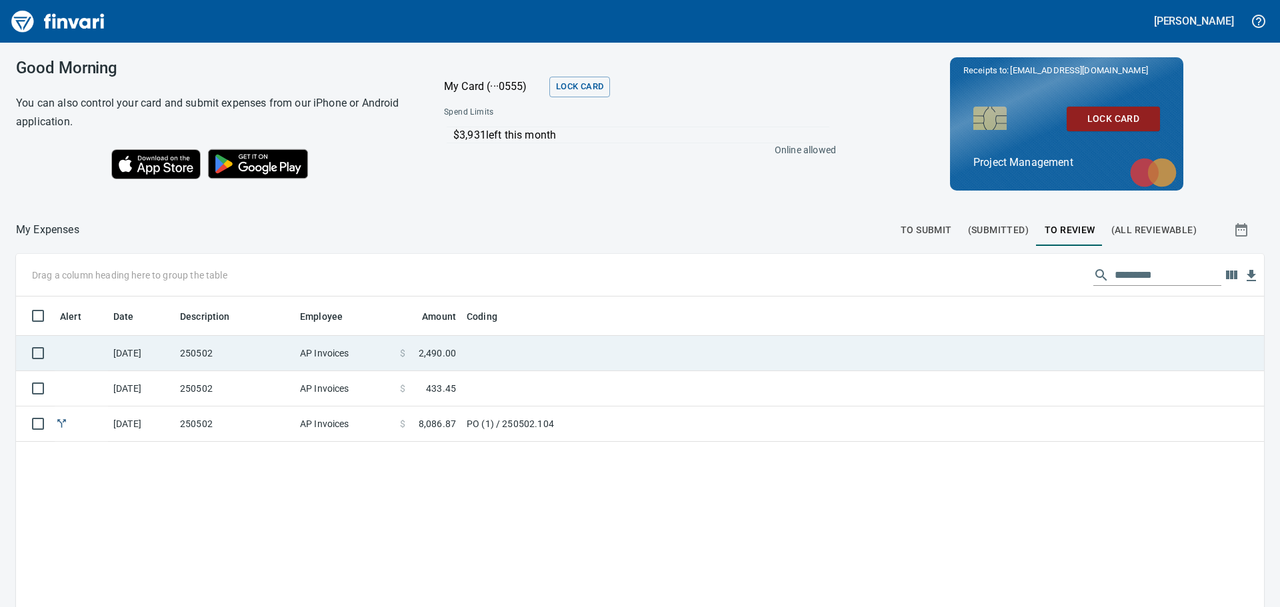
click at [241, 352] on td "250502" at bounding box center [235, 353] width 120 height 35
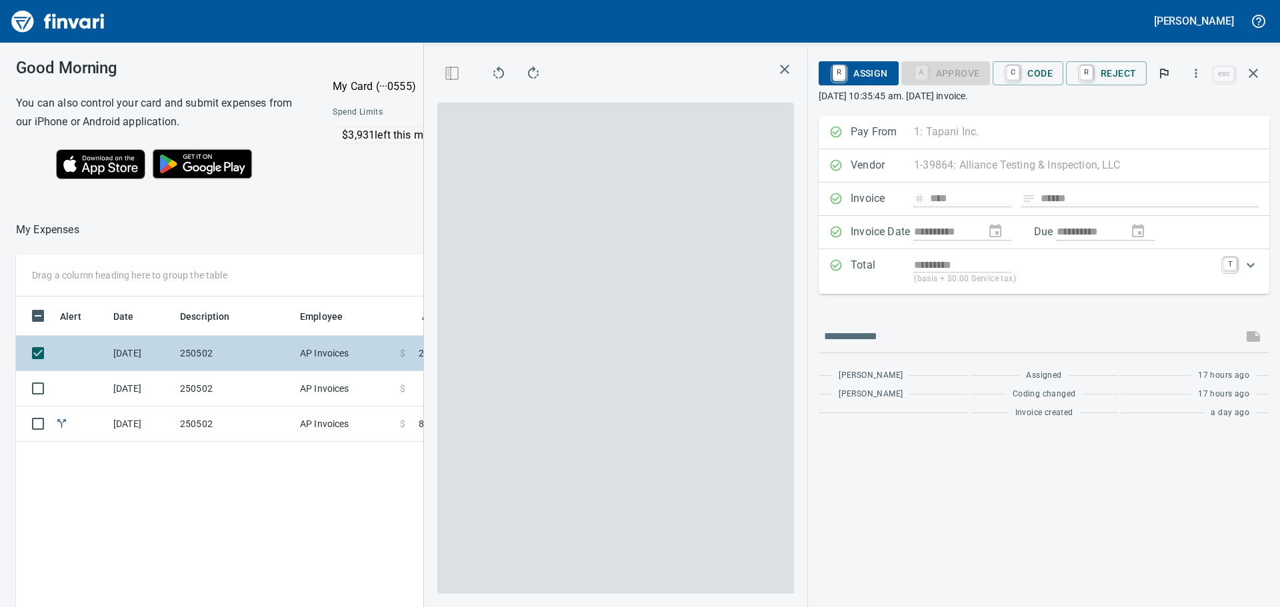
scroll to position [450, 894]
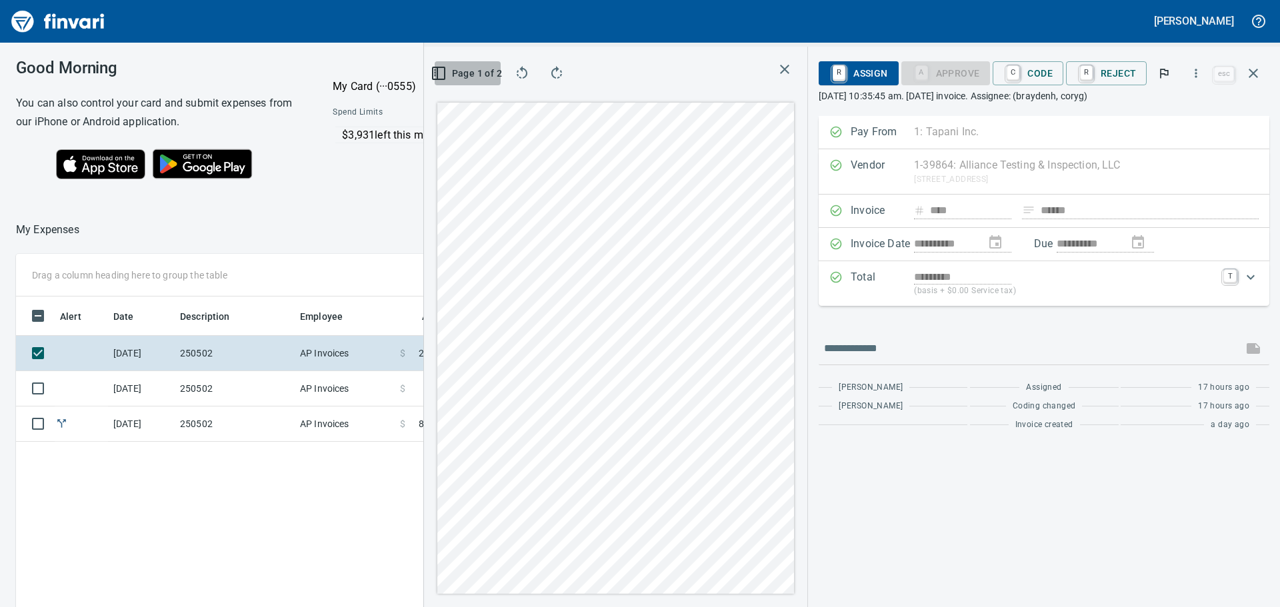
click at [437, 72] on icon "button" at bounding box center [437, 73] width 0 height 12
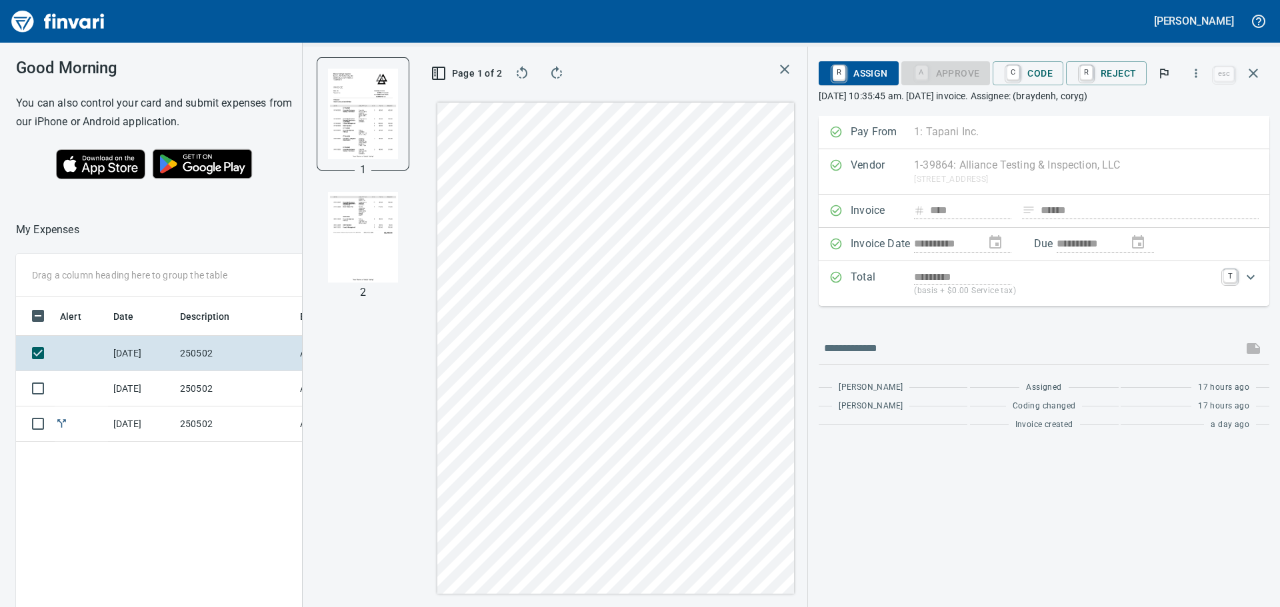
click at [379, 207] on img "button" at bounding box center [363, 237] width 70 height 91
click at [369, 114] on img "button" at bounding box center [363, 113] width 70 height 91
click at [373, 222] on img "button" at bounding box center [363, 237] width 70 height 91
click at [374, 119] on img "button" at bounding box center [363, 113] width 70 height 91
click at [372, 236] on img "button" at bounding box center [363, 237] width 70 height 91
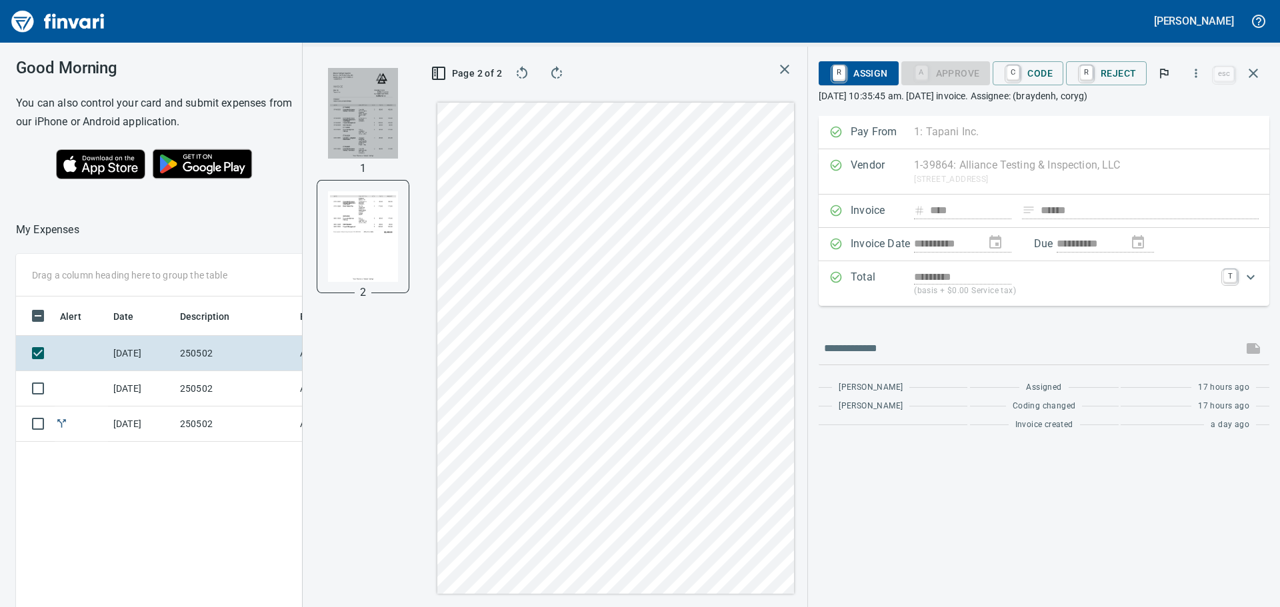
click at [365, 136] on img "button" at bounding box center [363, 113] width 70 height 91
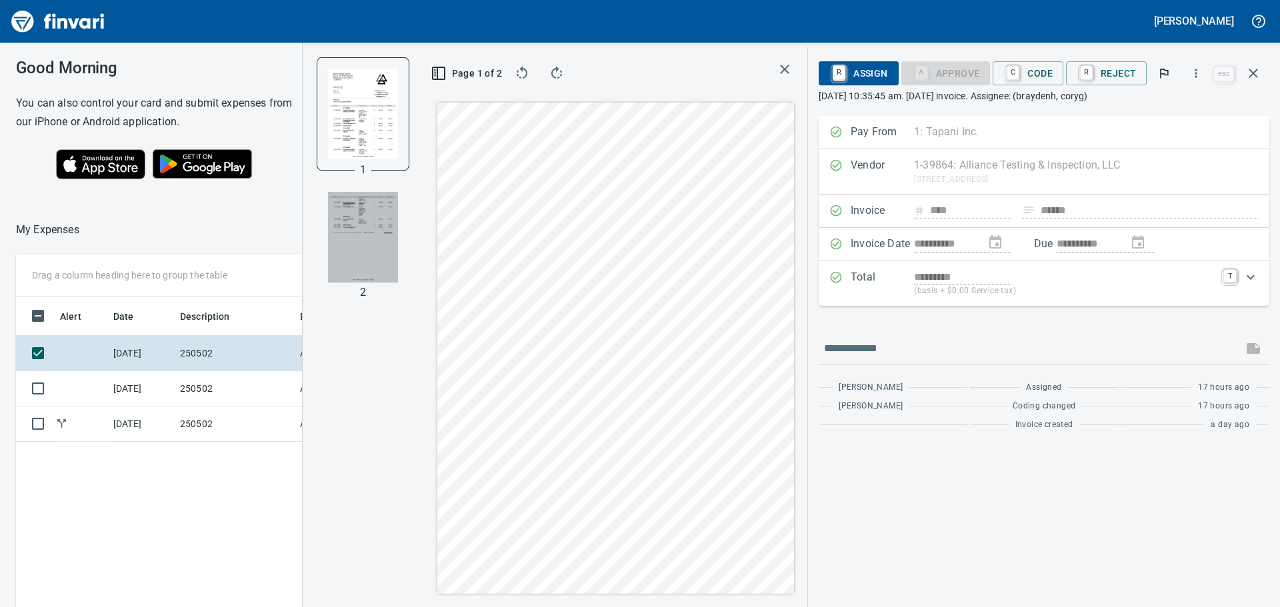
click at [372, 210] on img "button" at bounding box center [363, 237] width 70 height 91
click at [351, 131] on img "button" at bounding box center [363, 113] width 70 height 91
click at [1016, 70] on link "C" at bounding box center [1012, 73] width 13 height 15
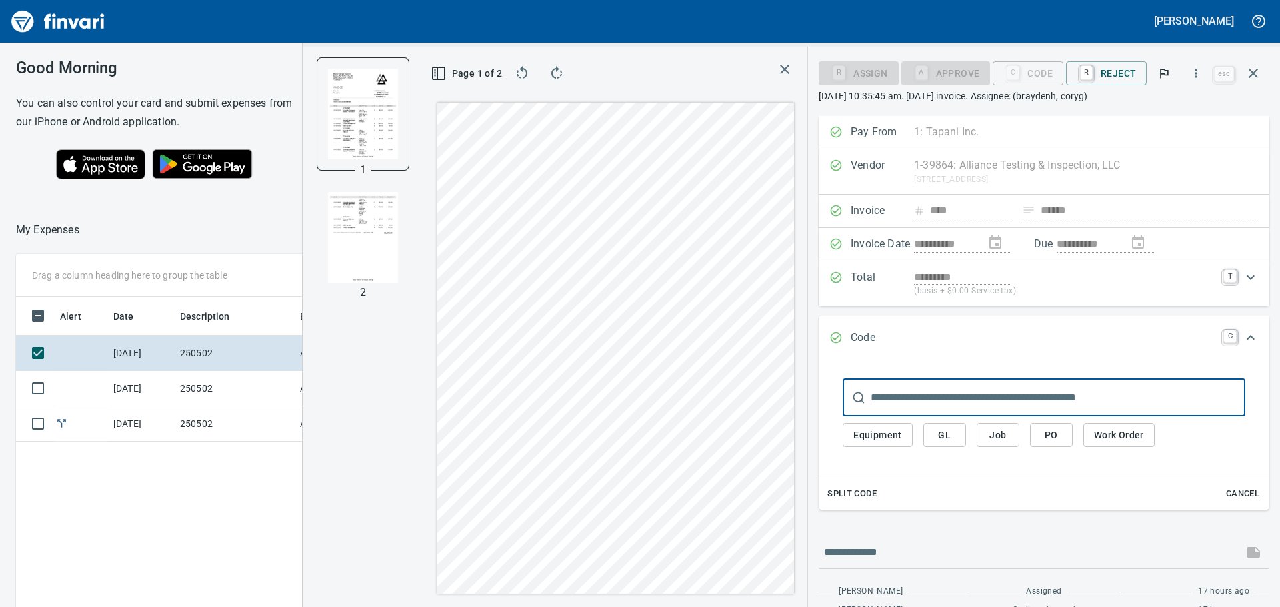
click at [1052, 432] on span "PO" at bounding box center [1050, 435] width 21 height 17
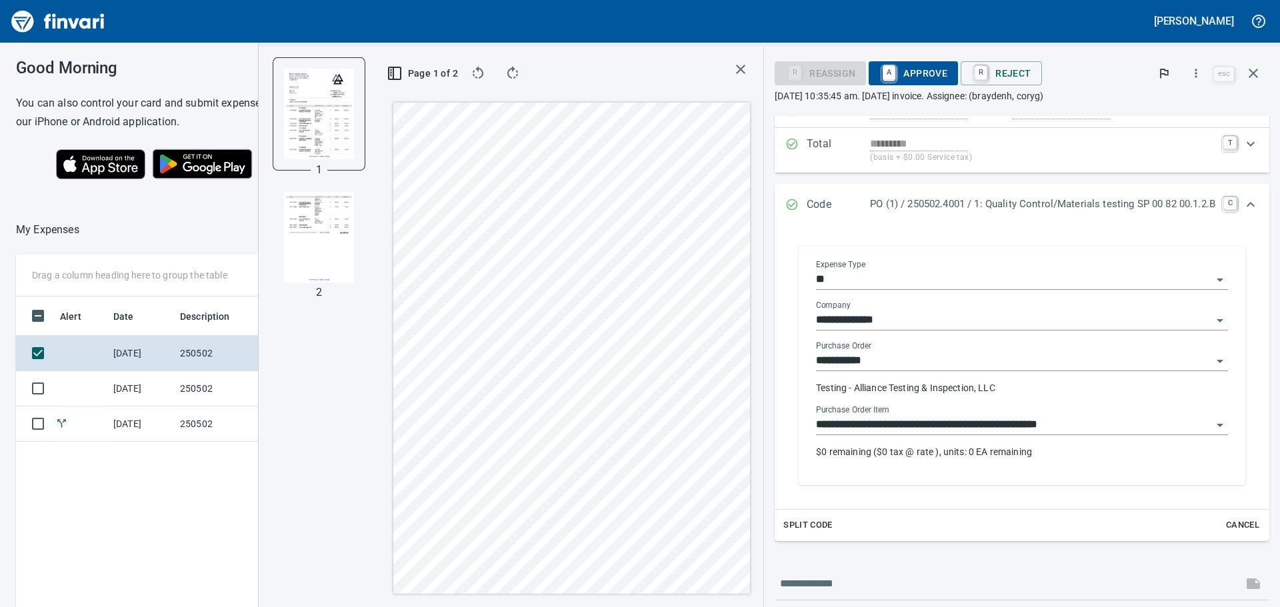
scroll to position [200, 0]
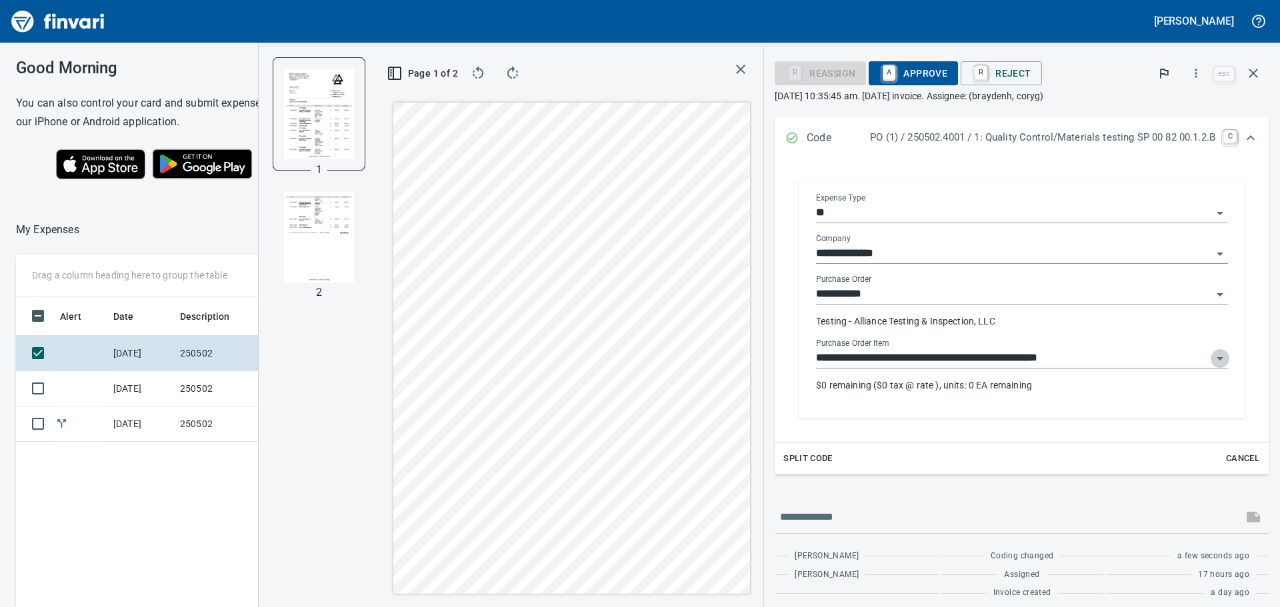
click at [1212, 355] on icon "Open" at bounding box center [1220, 359] width 16 height 16
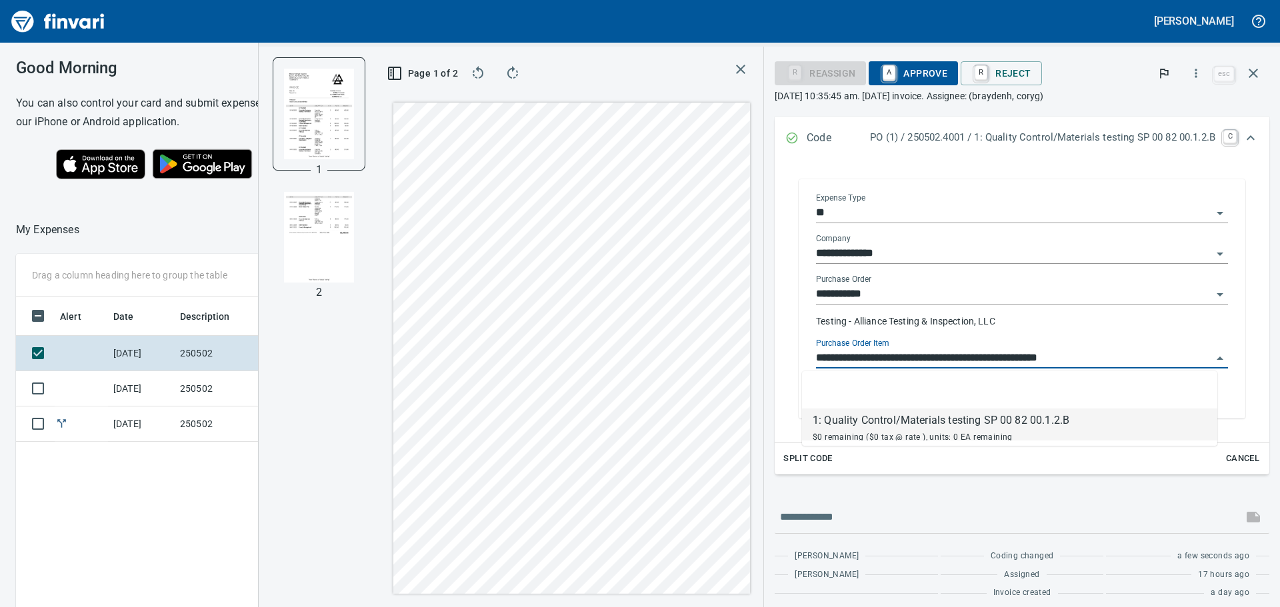
scroll to position [450, 894]
click at [1076, 421] on li "1: Quality Control/Materials testing SP 00 82 00.1.2.B $0 remaining ($0 tax @ r…" at bounding box center [1009, 425] width 415 height 32
